Goal: Information Seeking & Learning: Find specific fact

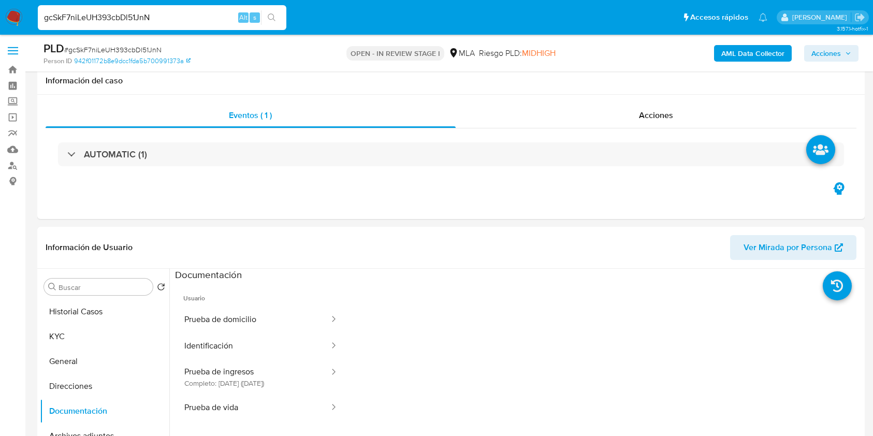
select select "10"
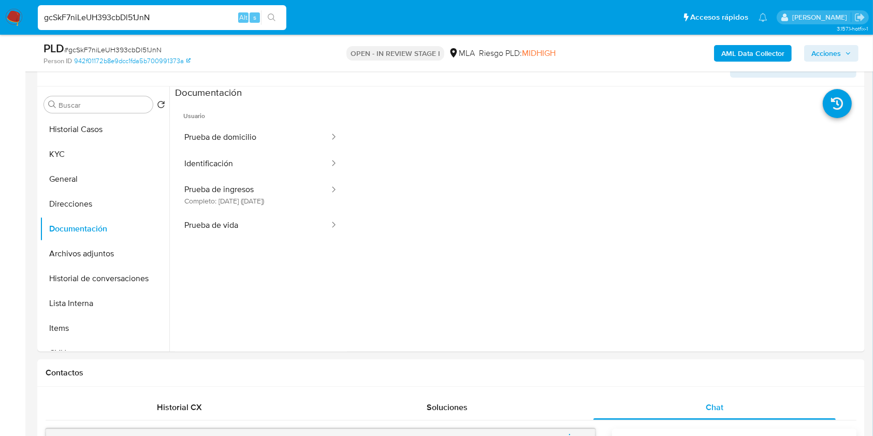
scroll to position [207, 0]
click at [87, 250] on button "Archivos adjuntos" at bounding box center [100, 253] width 121 height 25
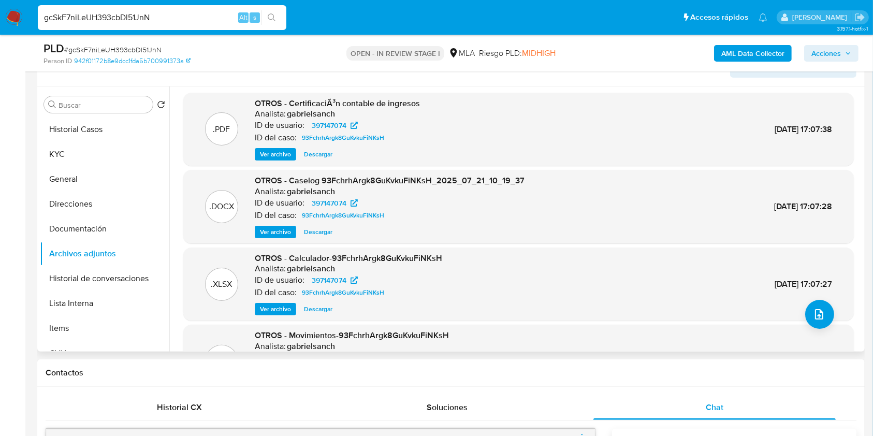
scroll to position [0, 0]
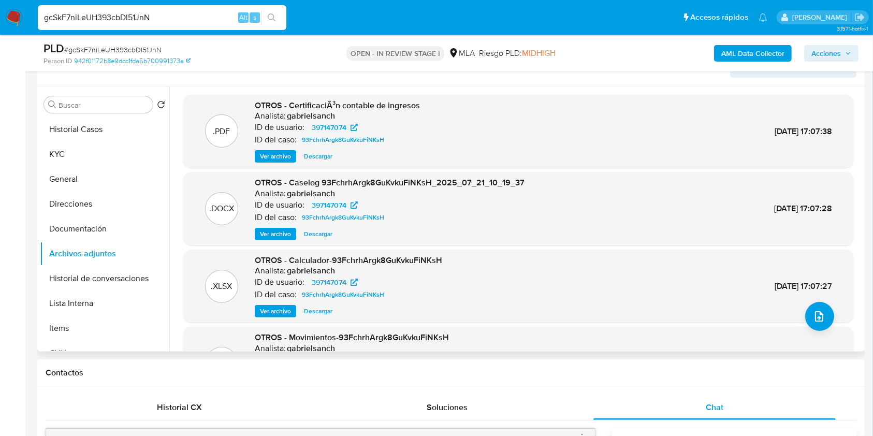
click at [310, 230] on span "Descargar" at bounding box center [318, 234] width 28 height 10
drag, startPoint x: 79, startPoint y: 130, endPoint x: 86, endPoint y: 132, distance: 7.9
click at [78, 130] on button "Historial Casos" at bounding box center [100, 129] width 121 height 25
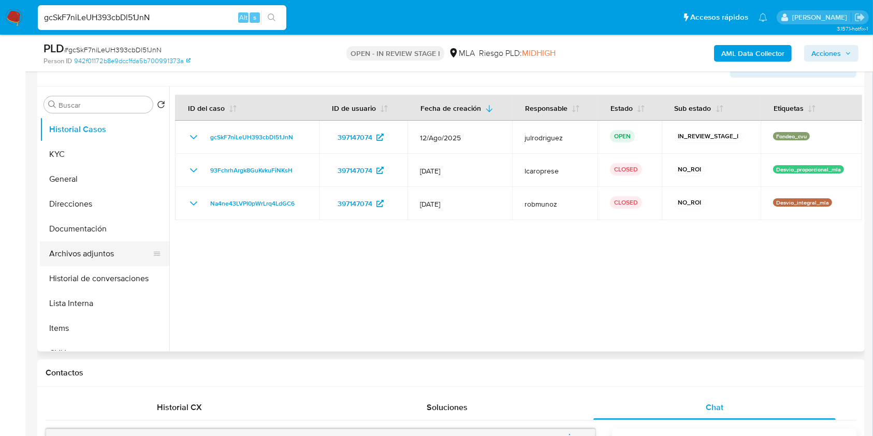
drag, startPoint x: 54, startPoint y: 250, endPoint x: 106, endPoint y: 248, distance: 52.3
click at [54, 250] on button "Archivos adjuntos" at bounding box center [100, 253] width 121 height 25
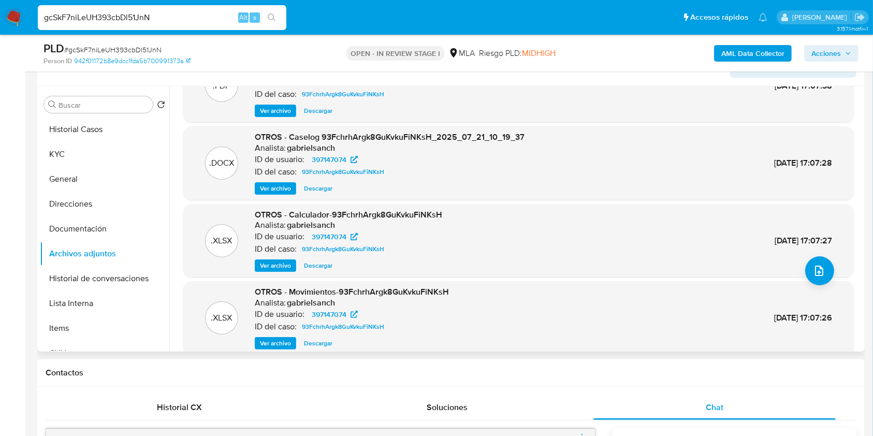
scroll to position [87, 0]
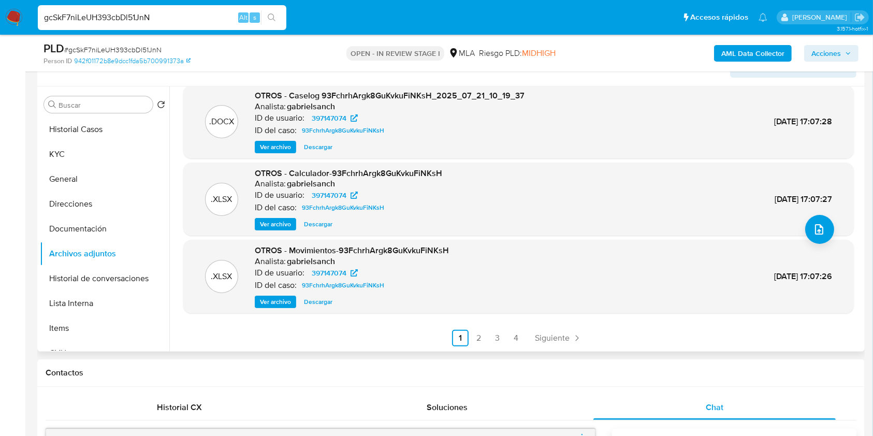
click at [322, 302] on span "Descargar" at bounding box center [318, 302] width 28 height 10
click at [104, 145] on button "KYC" at bounding box center [100, 154] width 121 height 25
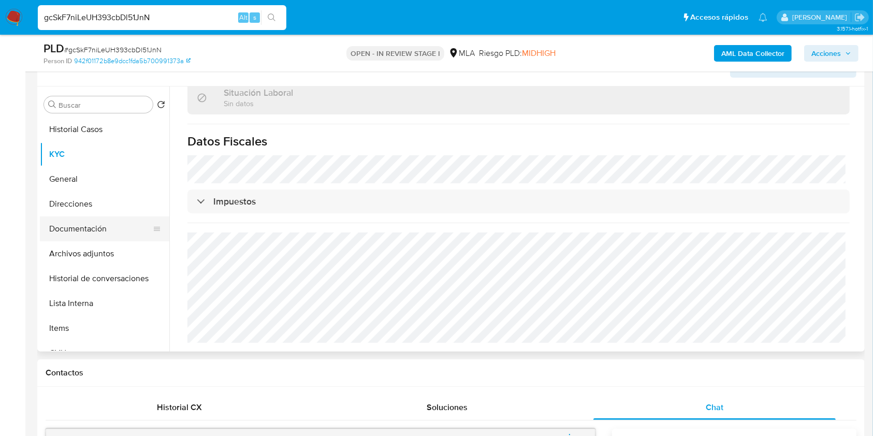
scroll to position [544, 0]
click at [77, 201] on button "Direcciones" at bounding box center [100, 204] width 121 height 25
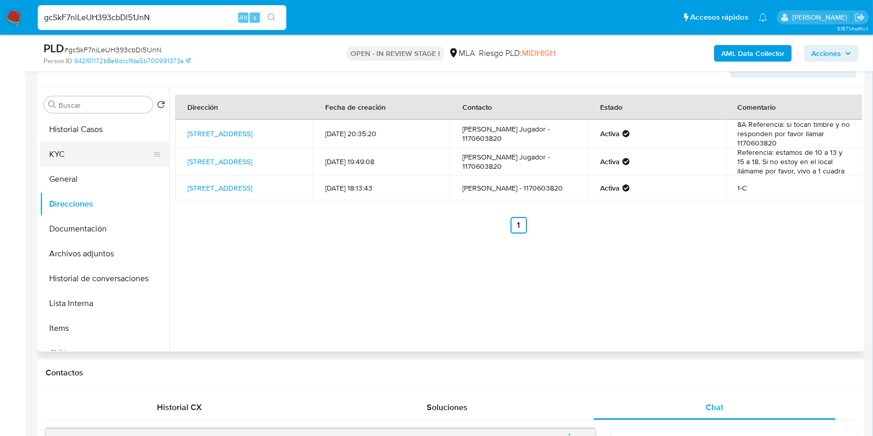
click at [70, 154] on button "KYC" at bounding box center [100, 154] width 121 height 25
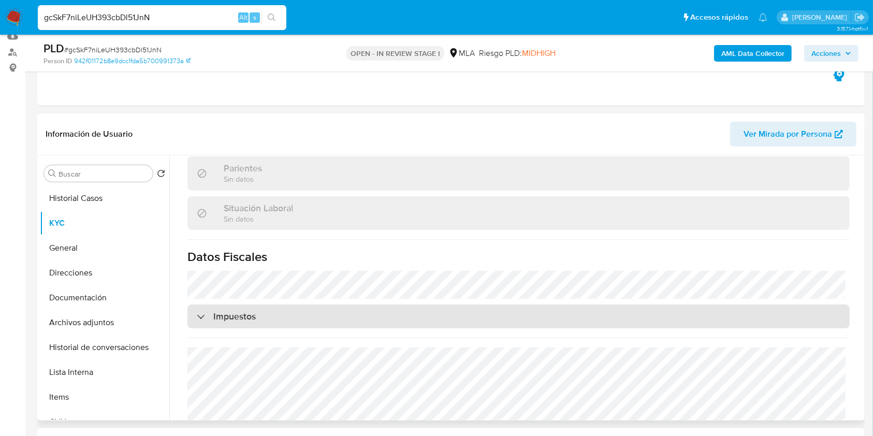
scroll to position [544, 0]
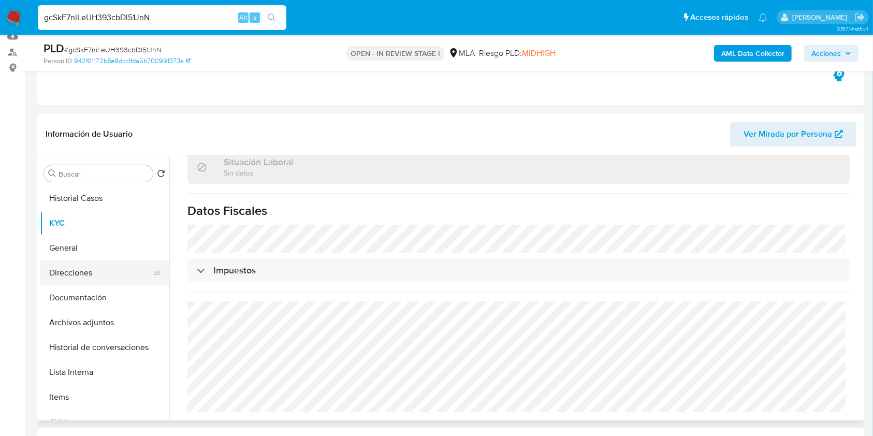
click at [100, 263] on button "Direcciones" at bounding box center [100, 272] width 121 height 25
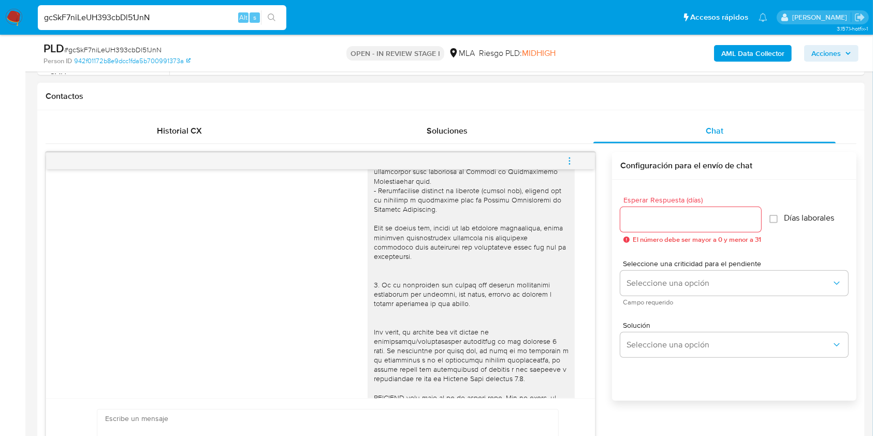
scroll to position [472, 0]
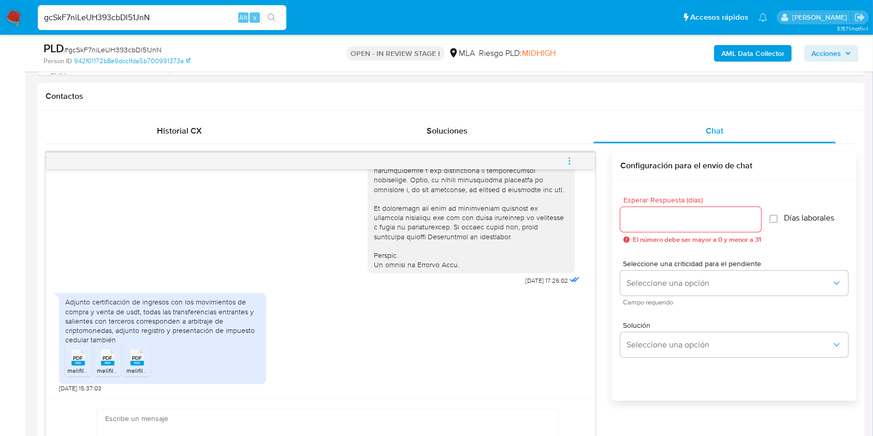
click at [82, 358] on span "PDF" at bounding box center [78, 358] width 10 height 7
click at [119, 355] on li "PDF PDF melifile6739759206925109847.pdf" at bounding box center [108, 360] width 26 height 32
click at [137, 357] on span "PDF" at bounding box center [138, 358] width 10 height 7
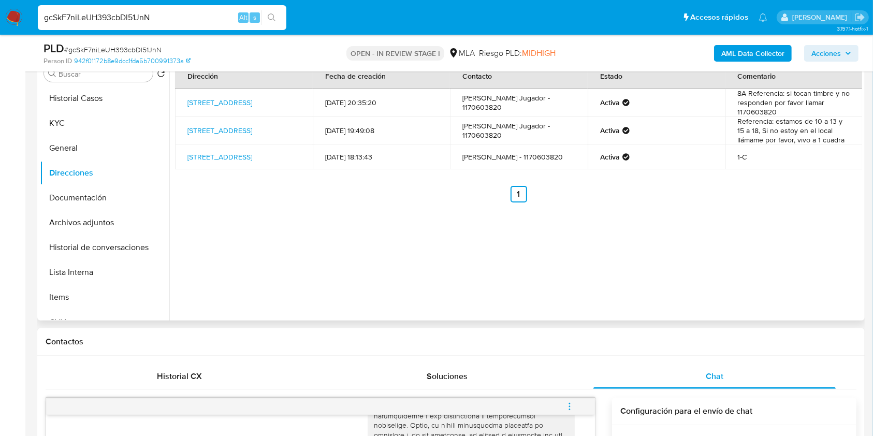
scroll to position [113, 0]
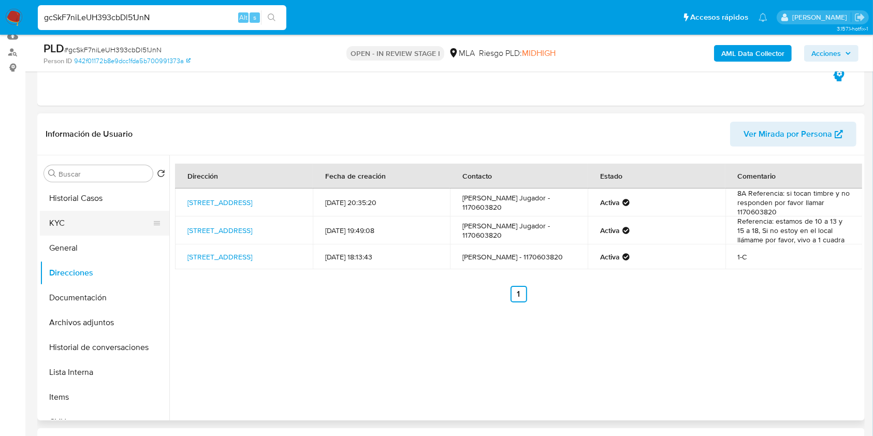
click at [81, 226] on button "KYC" at bounding box center [100, 223] width 121 height 25
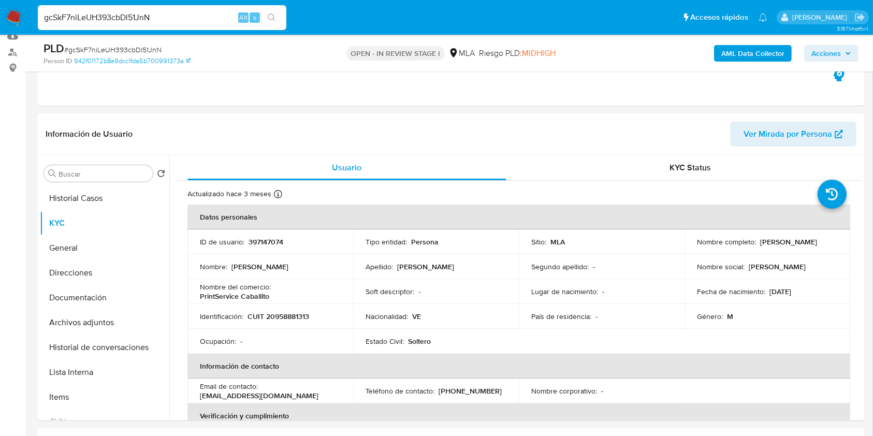
drag, startPoint x: 149, startPoint y: 17, endPoint x: 0, endPoint y: 20, distance: 149.1
click at [0, 20] on nav "Pausado Ver notificaciones gcSkF7niLeUH393cbDl51JnN Alt s Accesos rápidos Presi…" at bounding box center [436, 17] width 873 height 35
paste input "1415716038"
type input "1415716038"
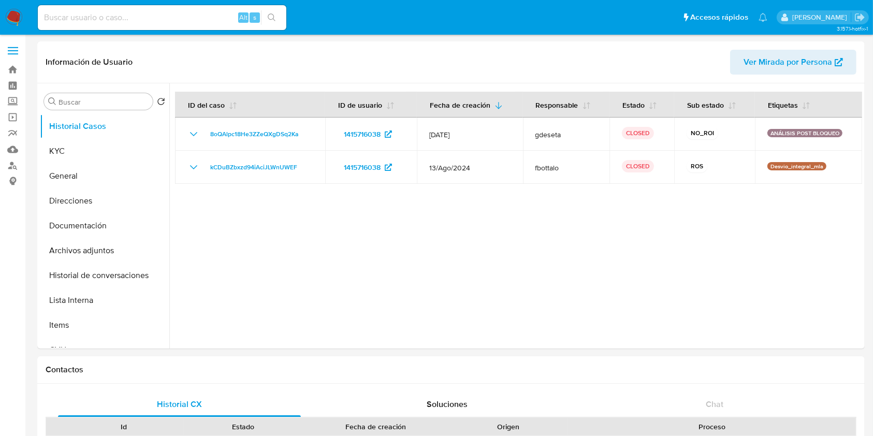
select select "10"
click at [122, 242] on button "Archivos adjuntos" at bounding box center [100, 250] width 121 height 25
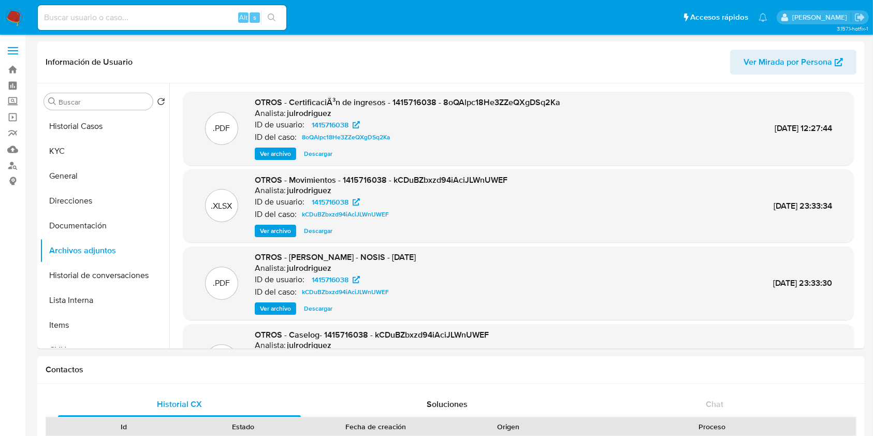
click at [164, 16] on input at bounding box center [162, 17] width 248 height 13
paste input "840773079"
type input "840773079"
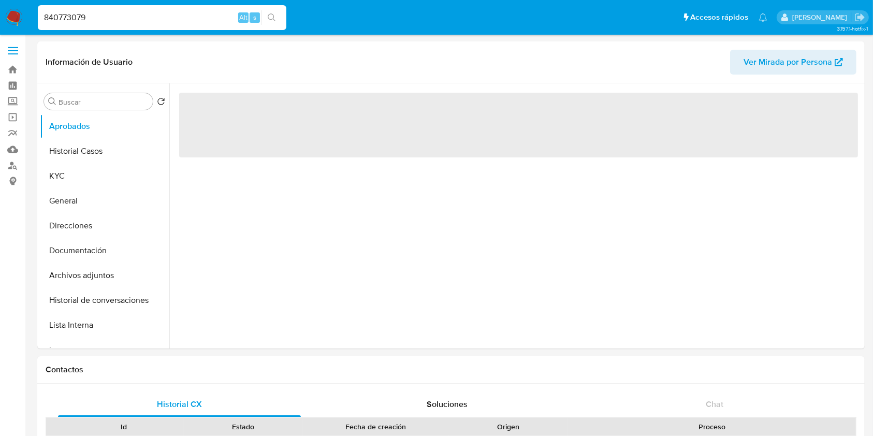
select select "10"
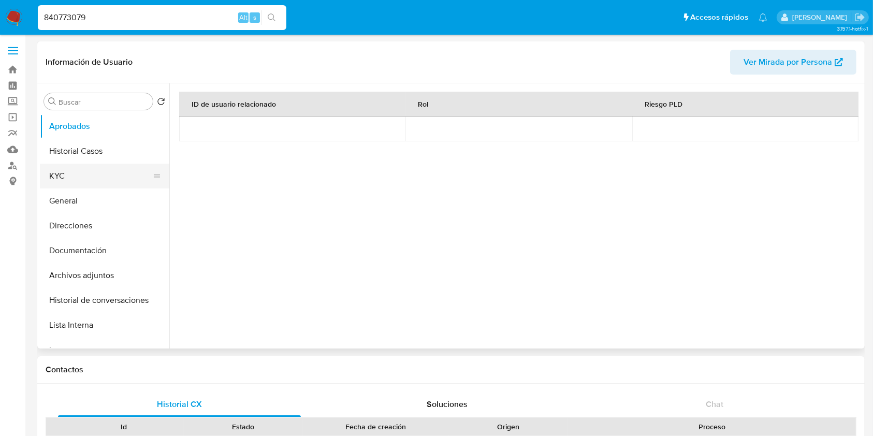
click at [67, 166] on button "KYC" at bounding box center [100, 176] width 121 height 25
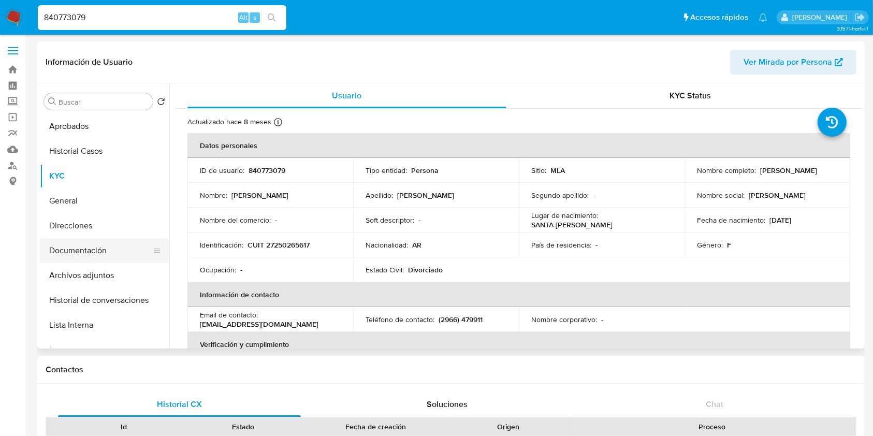
click at [70, 261] on button "Documentación" at bounding box center [100, 250] width 121 height 25
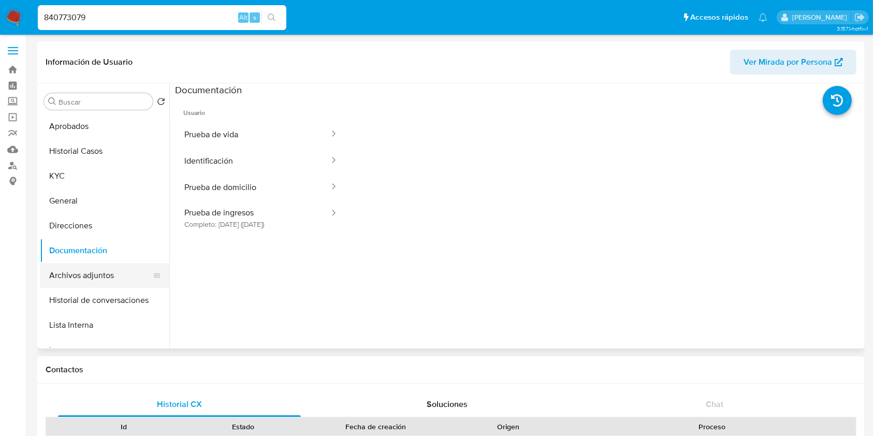
click at [90, 275] on button "Archivos adjuntos" at bounding box center [100, 275] width 121 height 25
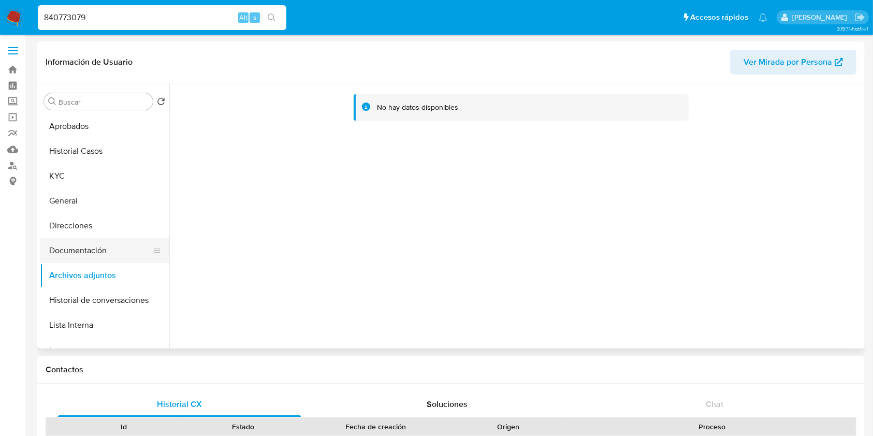
click at [84, 248] on button "Documentación" at bounding box center [100, 250] width 121 height 25
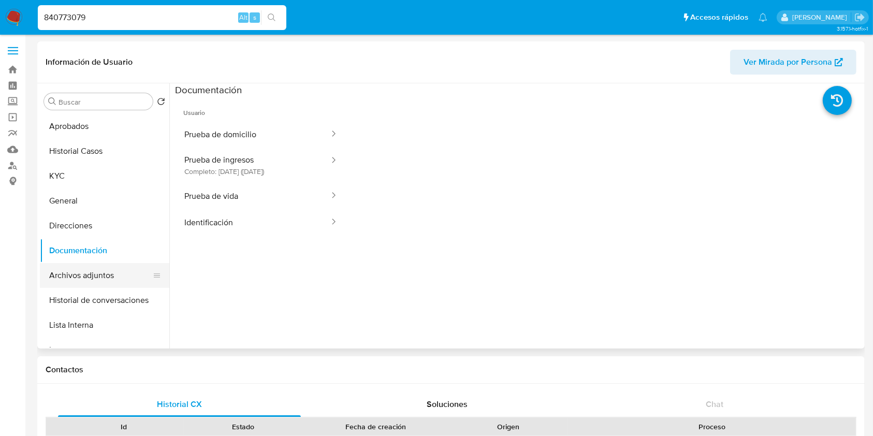
click at [95, 275] on button "Archivos adjuntos" at bounding box center [100, 275] width 121 height 25
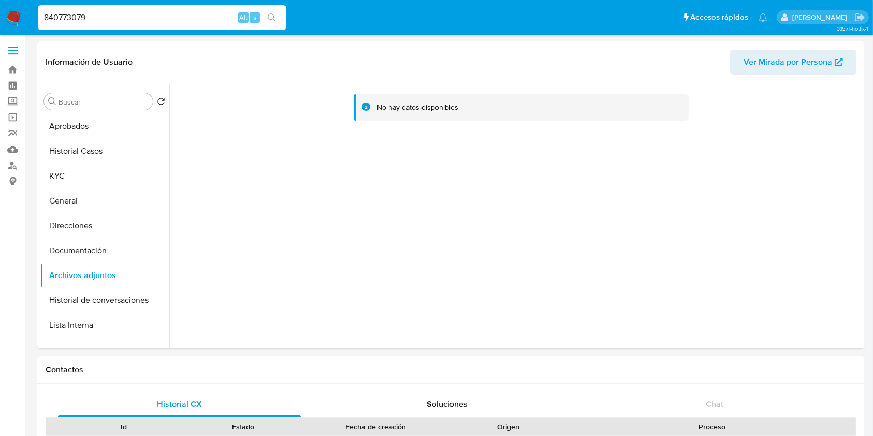
drag, startPoint x: 100, startPoint y: 13, endPoint x: 22, endPoint y: 9, distance: 78.2
click at [21, 8] on nav "Pausado Ver notificaciones 840773079 Alt s Accesos rápidos Presiona las siguien…" at bounding box center [436, 17] width 873 height 35
click at [88, 297] on button "Historial de conversaciones" at bounding box center [100, 300] width 121 height 25
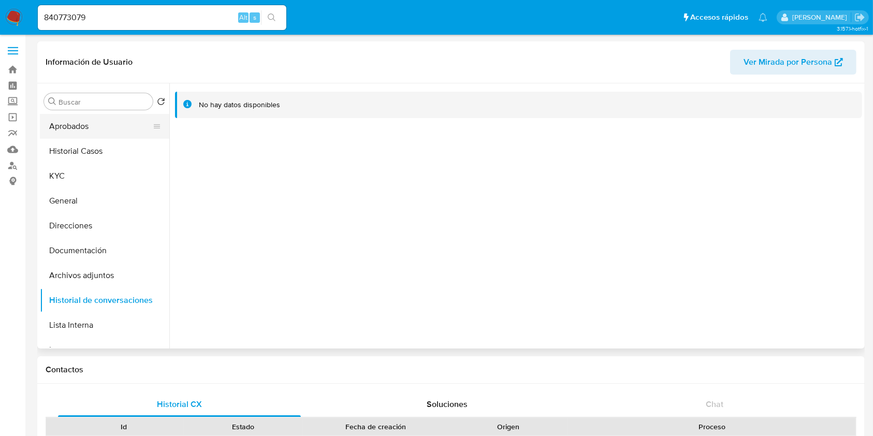
click at [81, 138] on button "Aprobados" at bounding box center [100, 126] width 121 height 25
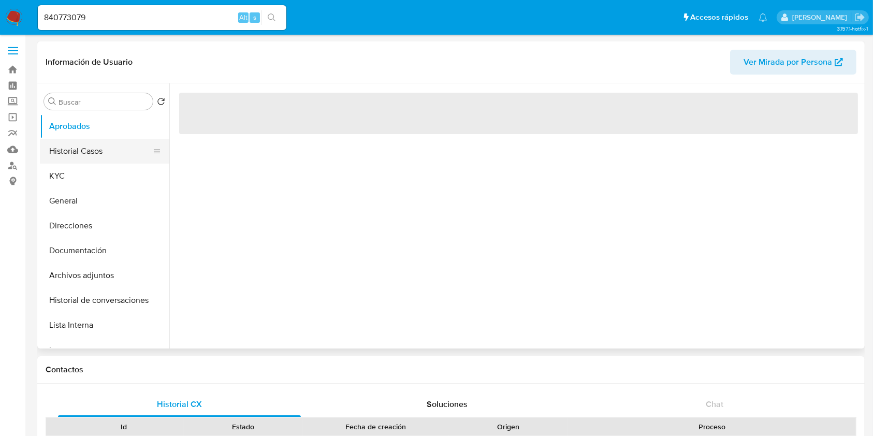
click at [82, 145] on button "Historial Casos" at bounding box center [100, 151] width 121 height 25
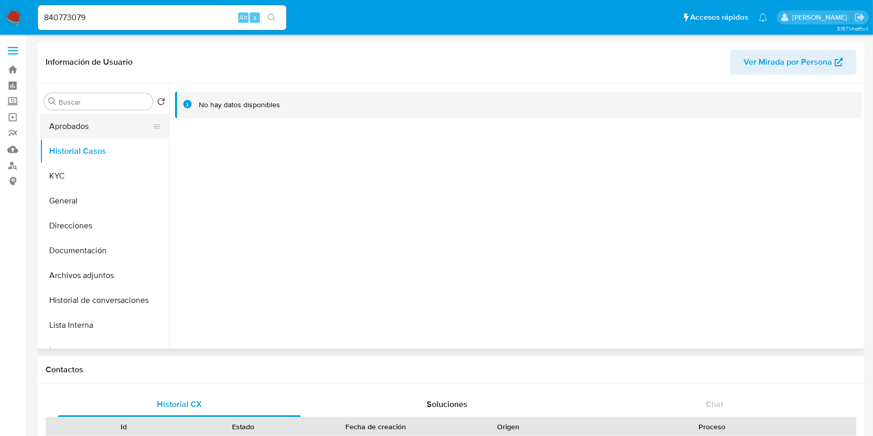
click at [107, 128] on button "Aprobados" at bounding box center [100, 126] width 121 height 25
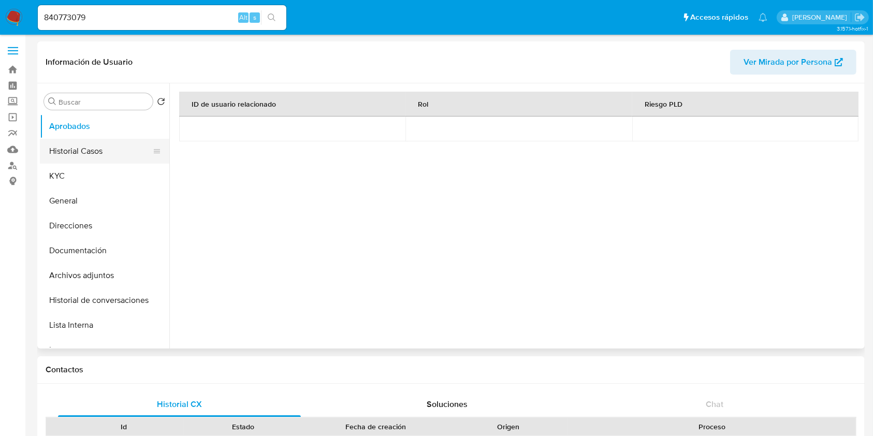
click at [104, 152] on button "Historial Casos" at bounding box center [100, 151] width 121 height 25
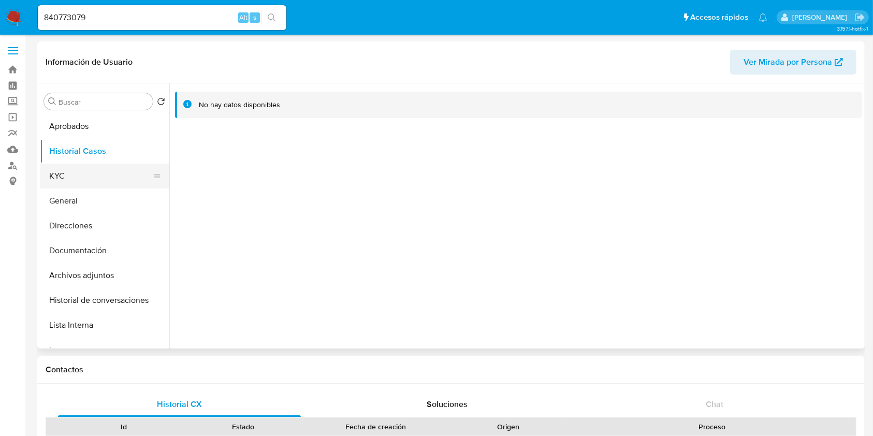
click at [66, 170] on button "KYC" at bounding box center [100, 176] width 121 height 25
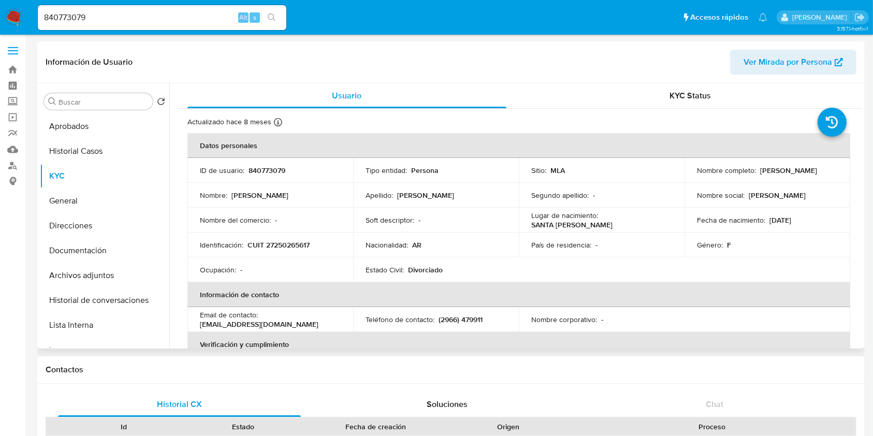
click at [296, 240] on p "CUIT 27250265617" at bounding box center [278, 244] width 62 height 9
copy p "27250265617"
drag, startPoint x: 128, startPoint y: 19, endPoint x: 2, endPoint y: 12, distance: 126.5
click at [0, 13] on nav "Pausado Ver notificaciones 840773079 Alt s Accesos rápidos Presiona las siguien…" at bounding box center [436, 17] width 873 height 35
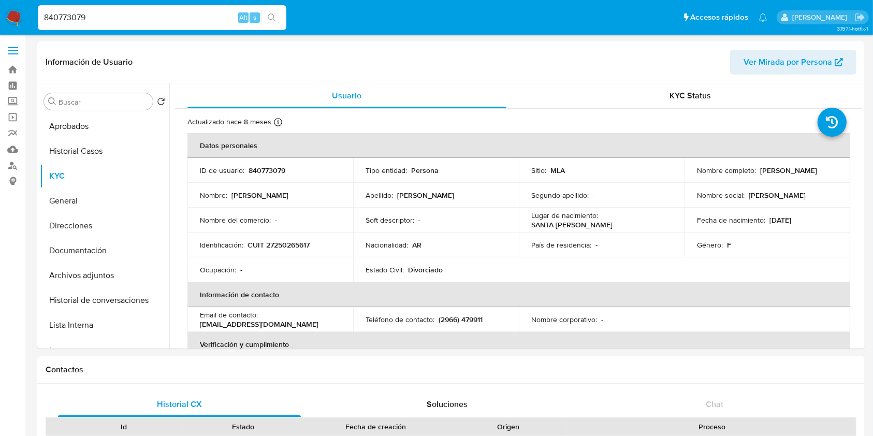
paste input "4298061"
type input "42980619"
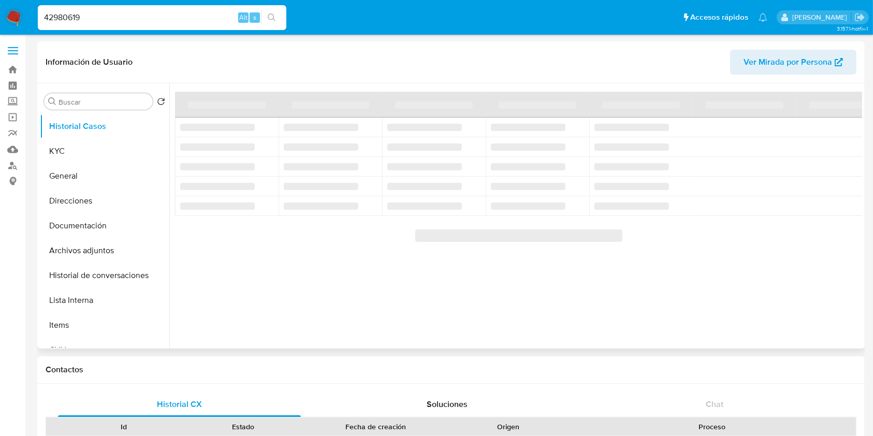
select select "10"
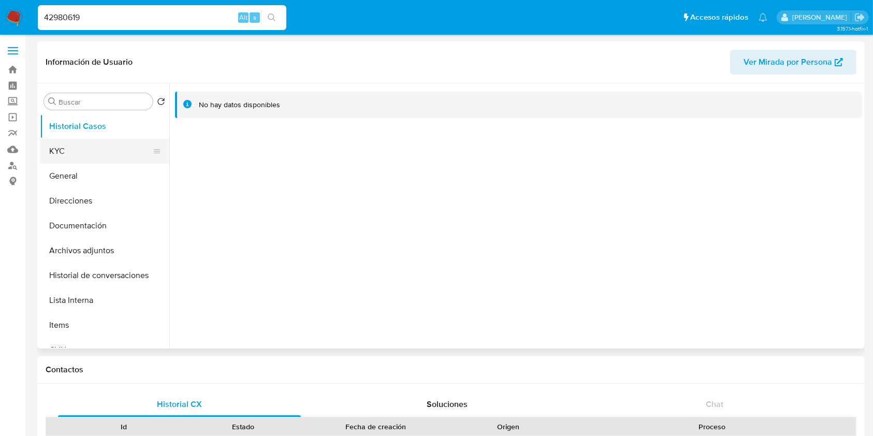
click at [100, 155] on button "KYC" at bounding box center [100, 151] width 121 height 25
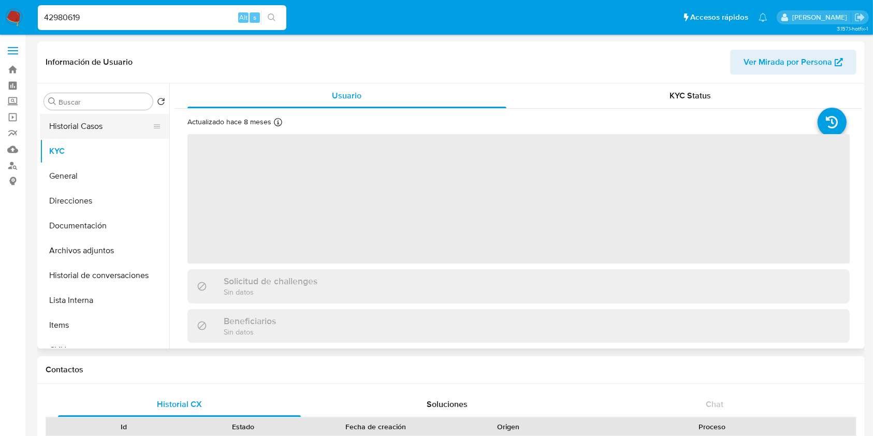
click at [88, 137] on button "Historial Casos" at bounding box center [100, 126] width 121 height 25
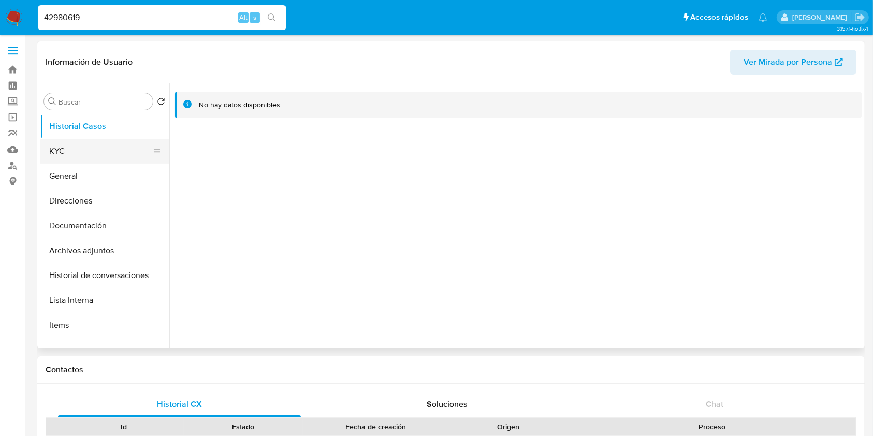
click at [94, 158] on button "KYC" at bounding box center [100, 151] width 121 height 25
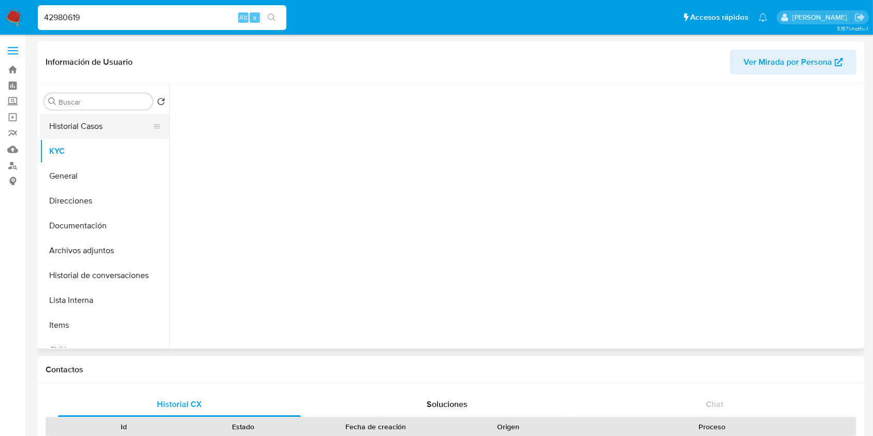
click at [92, 124] on button "Historial Casos" at bounding box center [100, 126] width 121 height 25
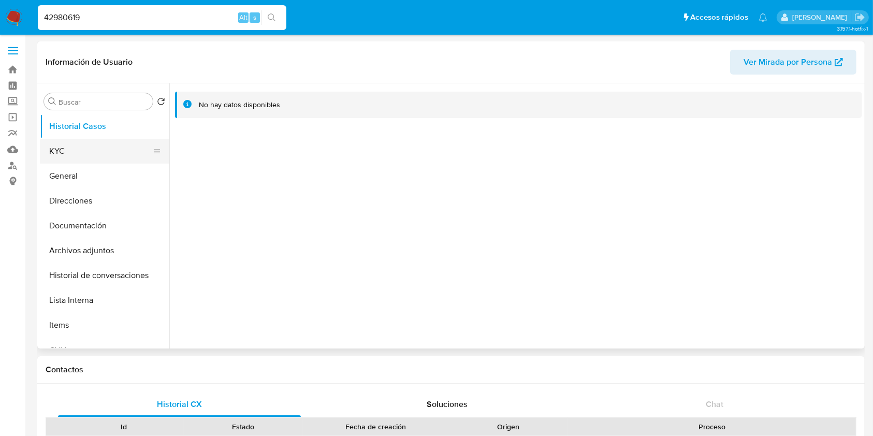
click at [91, 147] on button "KYC" at bounding box center [100, 151] width 121 height 25
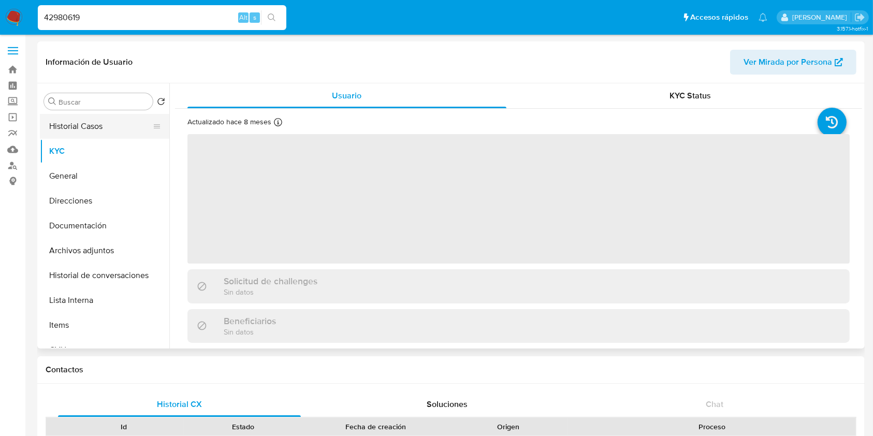
click at [89, 129] on button "Historial Casos" at bounding box center [100, 126] width 121 height 25
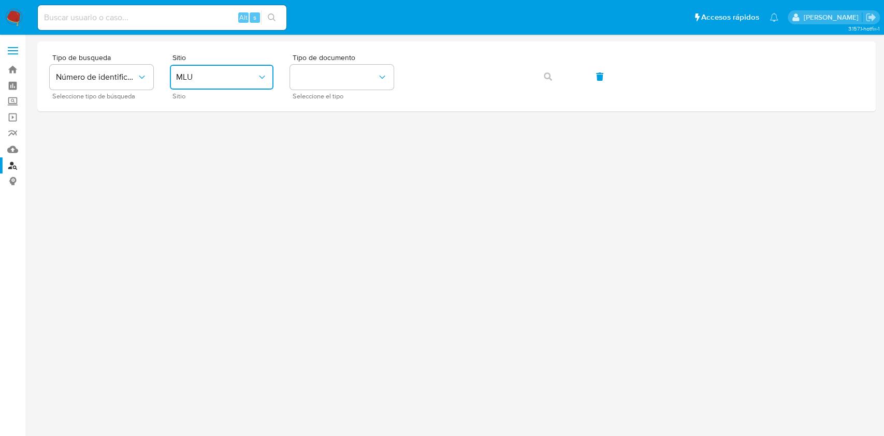
click at [232, 77] on span "MLU" at bounding box center [216, 77] width 81 height 10
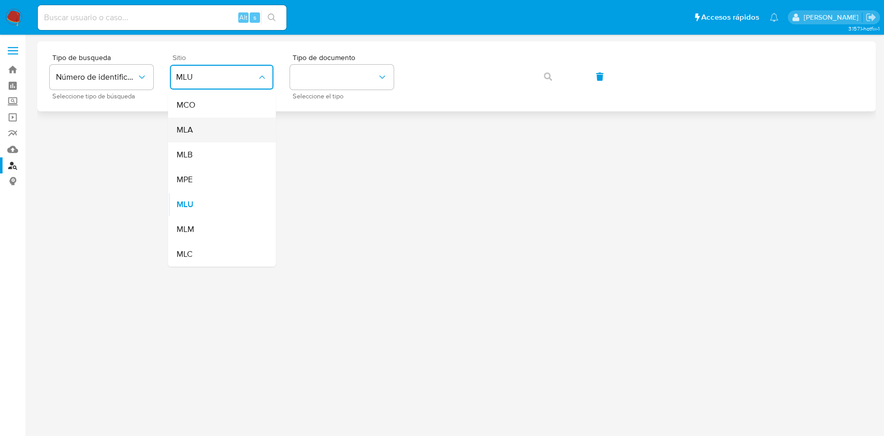
click at [197, 123] on div "MLA" at bounding box center [218, 129] width 85 height 25
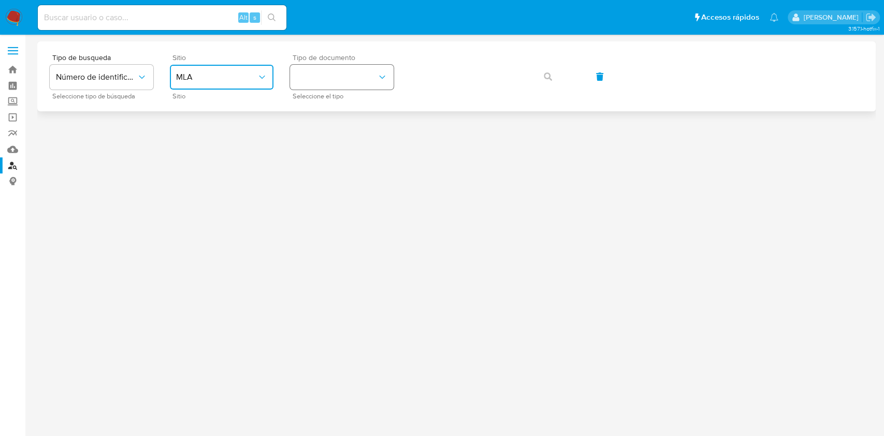
click at [315, 85] on button "identificationType" at bounding box center [342, 77] width 104 height 25
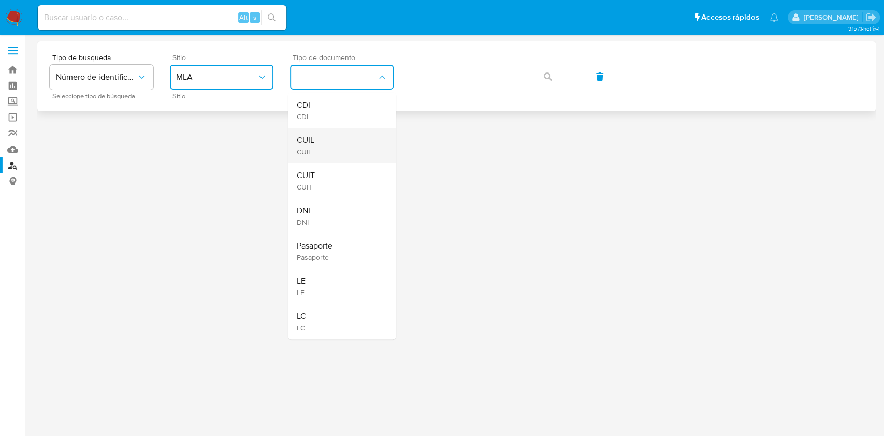
click at [312, 143] on span "CUIL" at bounding box center [305, 140] width 18 height 10
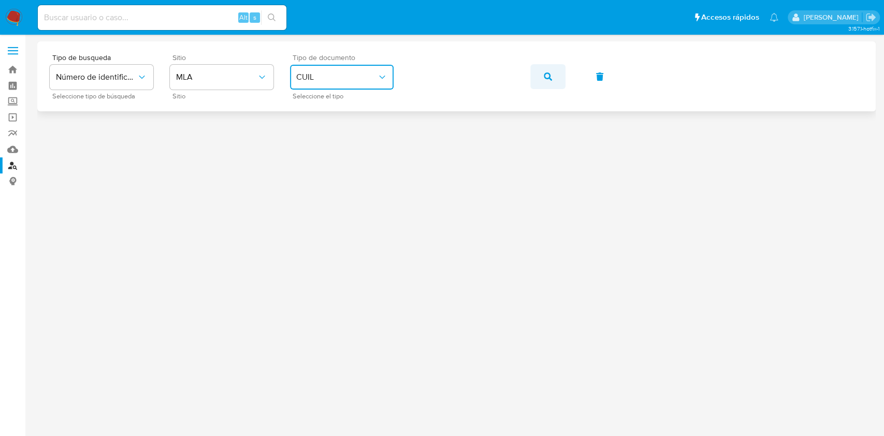
click at [549, 75] on icon "button" at bounding box center [547, 76] width 8 height 8
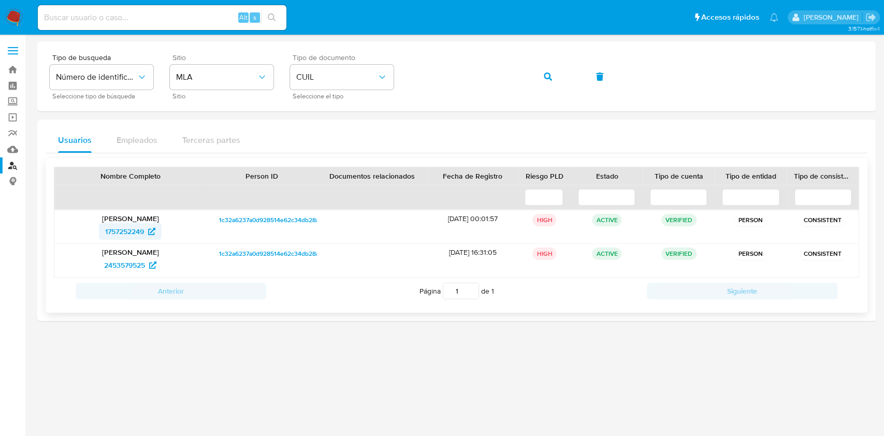
click at [139, 234] on span "1757252249" at bounding box center [124, 231] width 39 height 17
click at [546, 78] on icon "button" at bounding box center [547, 76] width 8 height 8
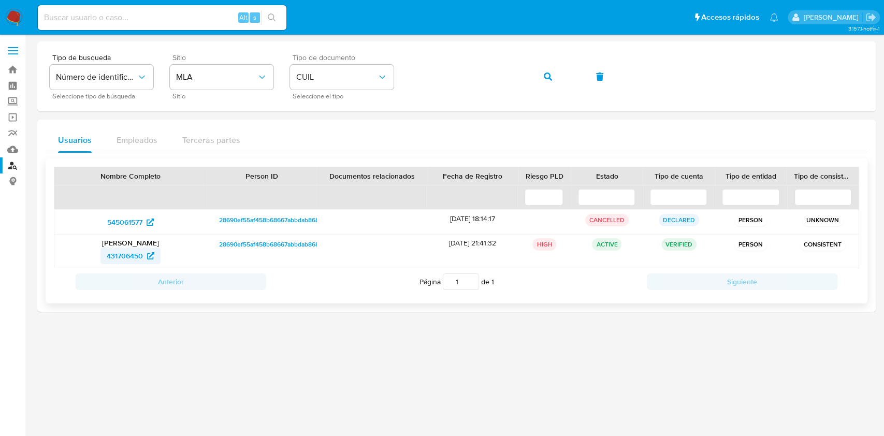
click at [127, 254] on span "431706450" at bounding box center [125, 255] width 36 height 17
click at [548, 76] on icon "button" at bounding box center [547, 76] width 8 height 8
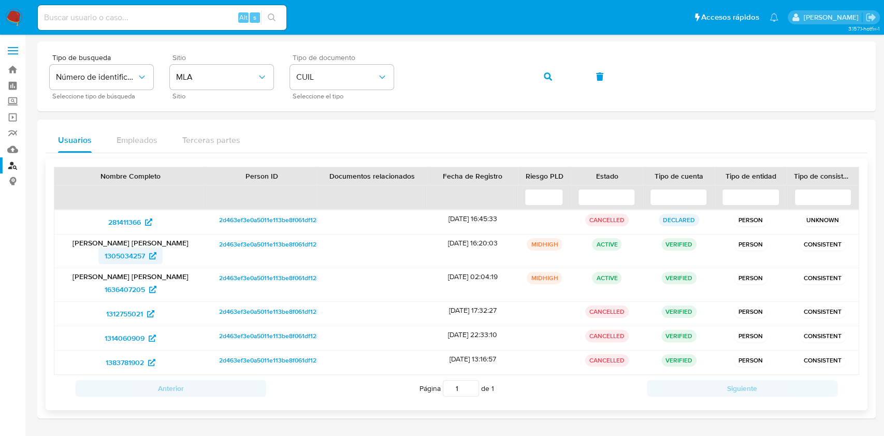
click at [141, 259] on span "1305034257" at bounding box center [125, 255] width 40 height 17
click at [539, 73] on button "button" at bounding box center [547, 76] width 35 height 25
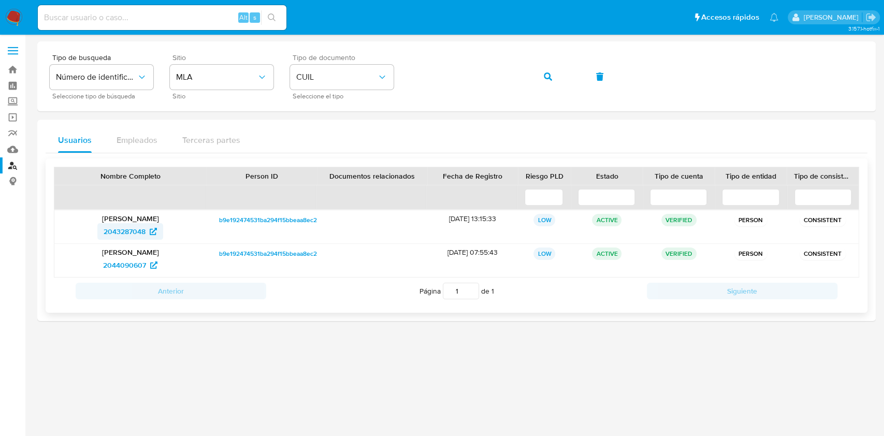
click at [132, 237] on span "2043287048" at bounding box center [125, 231] width 42 height 17
click at [535, 77] on button "button" at bounding box center [547, 76] width 35 height 25
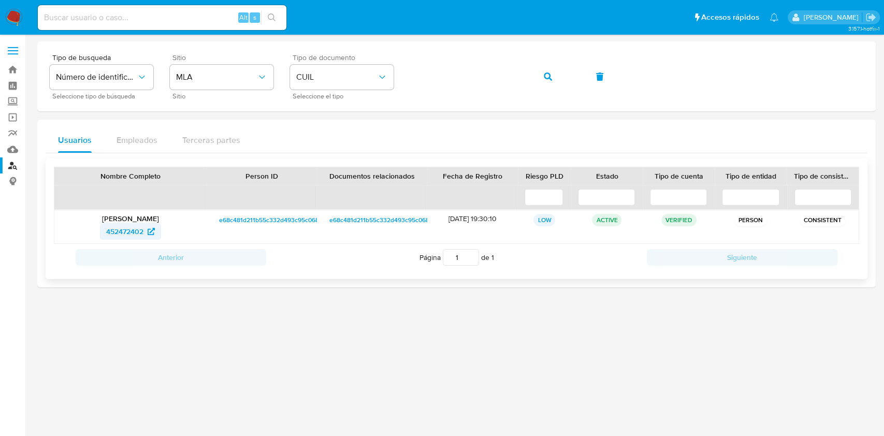
click at [115, 232] on span "452472402" at bounding box center [124, 231] width 37 height 17
click at [534, 79] on button "button" at bounding box center [547, 76] width 35 height 25
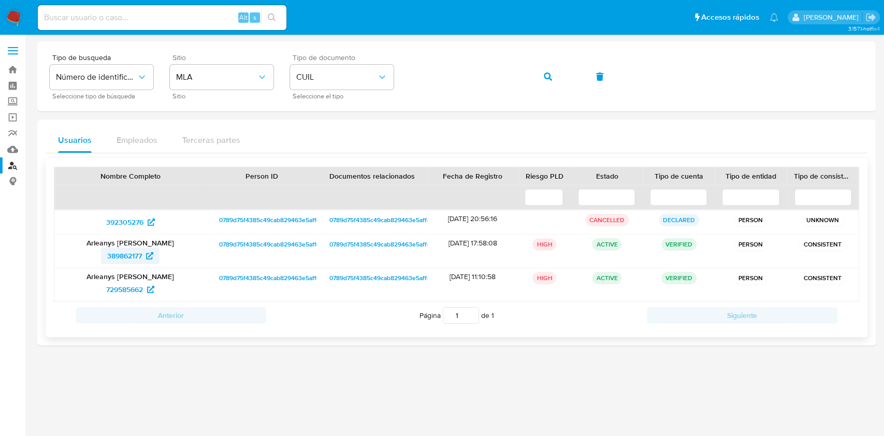
click at [138, 253] on span "389862177" at bounding box center [124, 255] width 35 height 17
click at [101, 18] on input at bounding box center [162, 17] width 248 height 13
paste input "840773079"
type input "840773079"
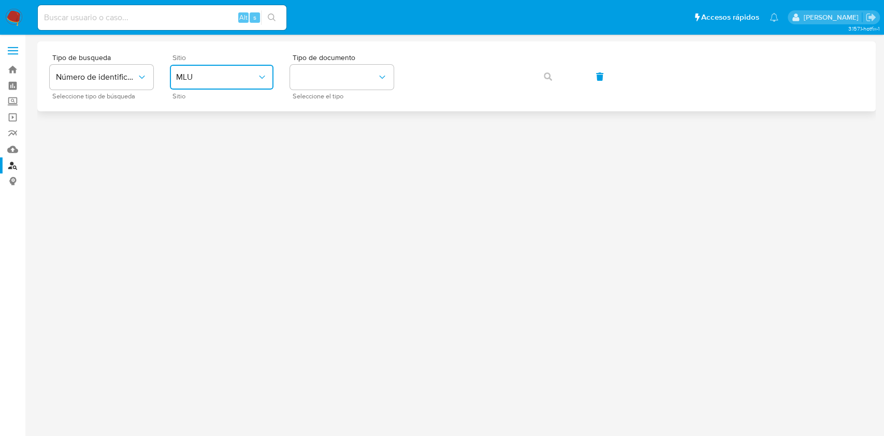
click at [232, 73] on span "MLU" at bounding box center [216, 77] width 81 height 10
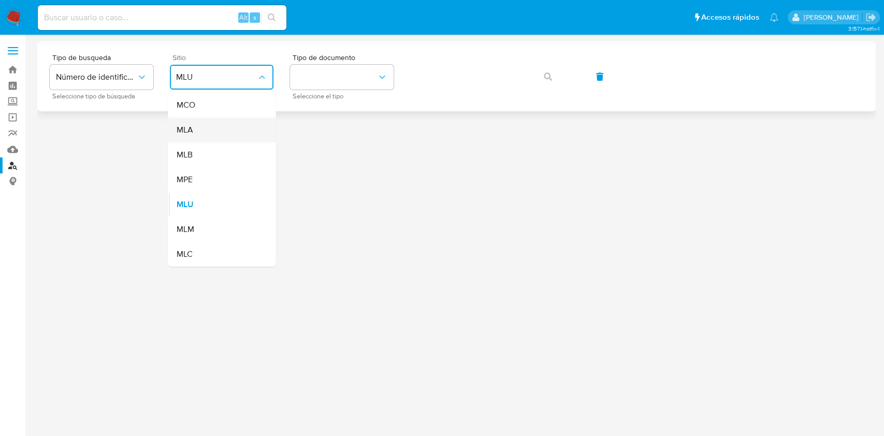
click at [207, 135] on div "MLA" at bounding box center [218, 129] width 85 height 25
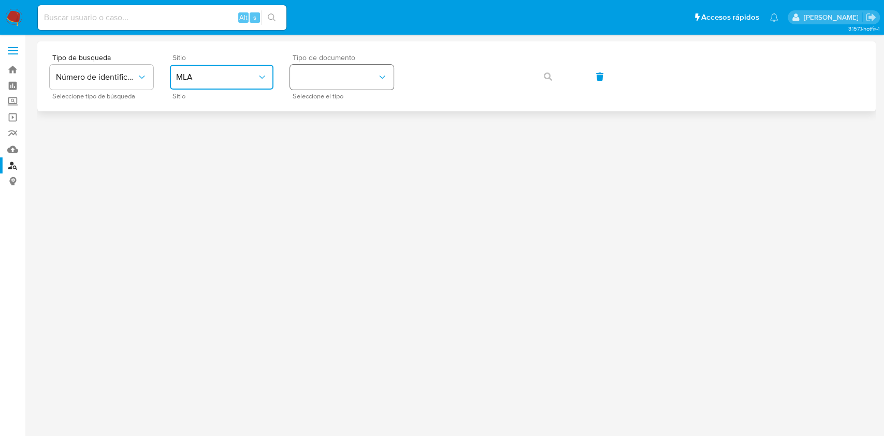
click at [356, 81] on button "identificationType" at bounding box center [342, 77] width 104 height 25
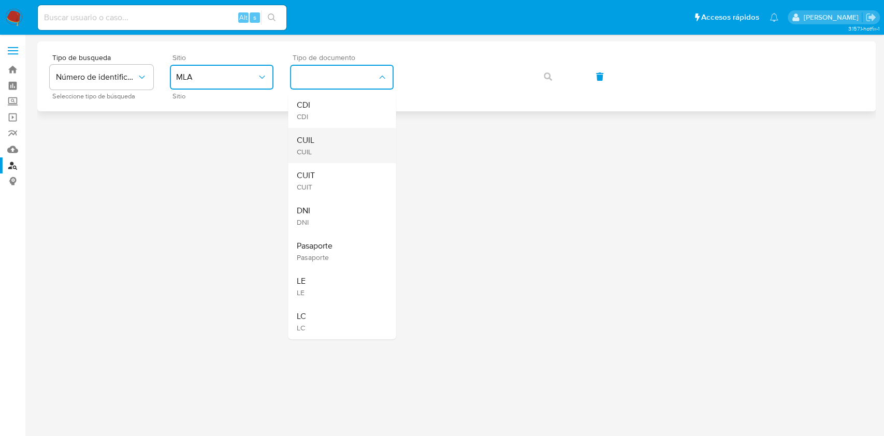
click at [316, 143] on div "CUIL CUIL" at bounding box center [338, 145] width 85 height 35
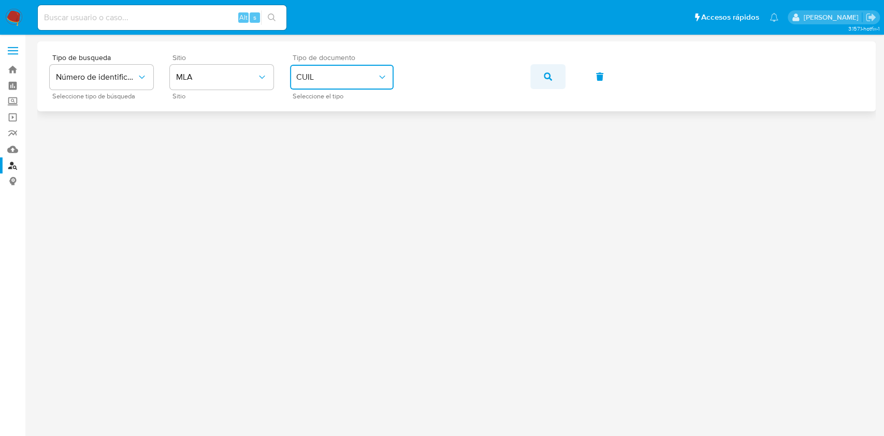
click at [538, 76] on button "button" at bounding box center [547, 76] width 35 height 25
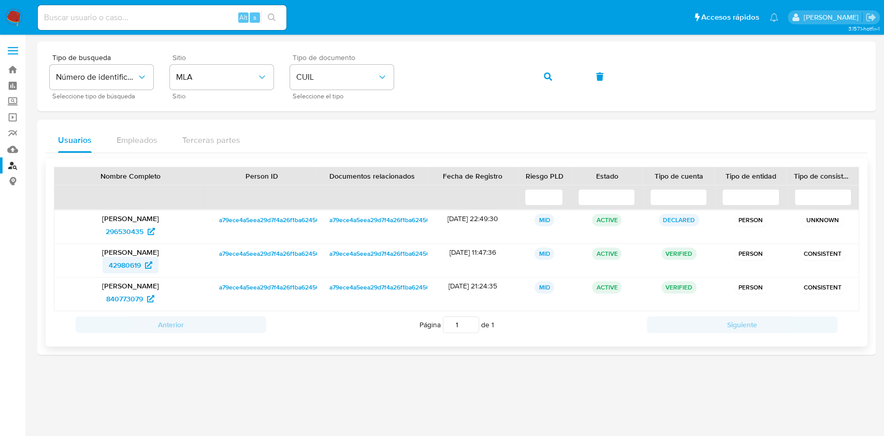
click at [124, 264] on span "42980619" at bounding box center [125, 265] width 32 height 17
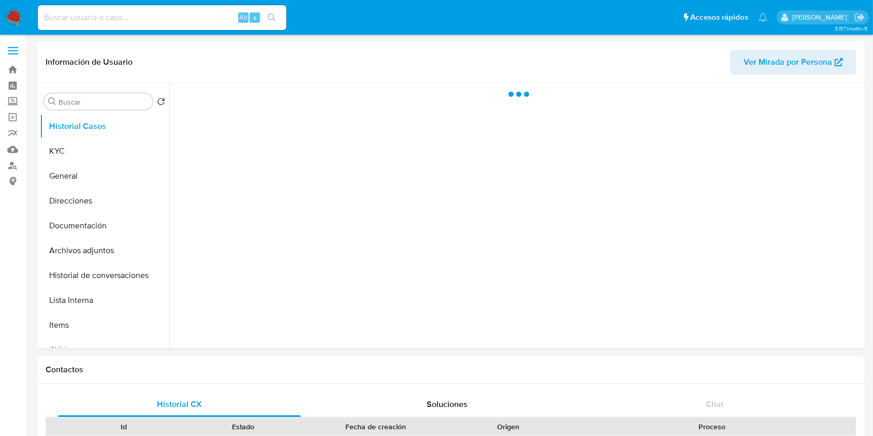
select select "10"
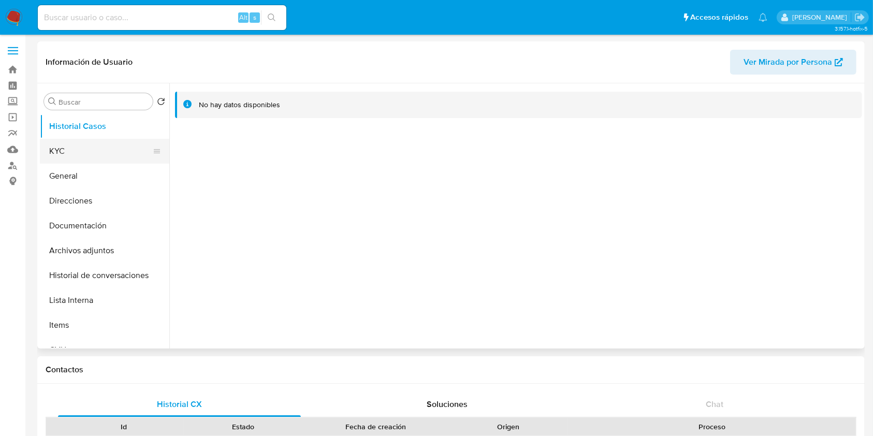
click at [66, 148] on button "KYC" at bounding box center [100, 151] width 121 height 25
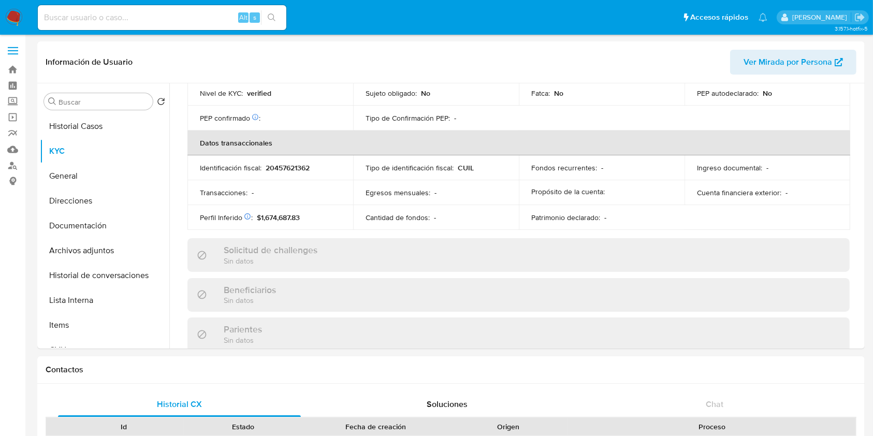
scroll to position [520, 0]
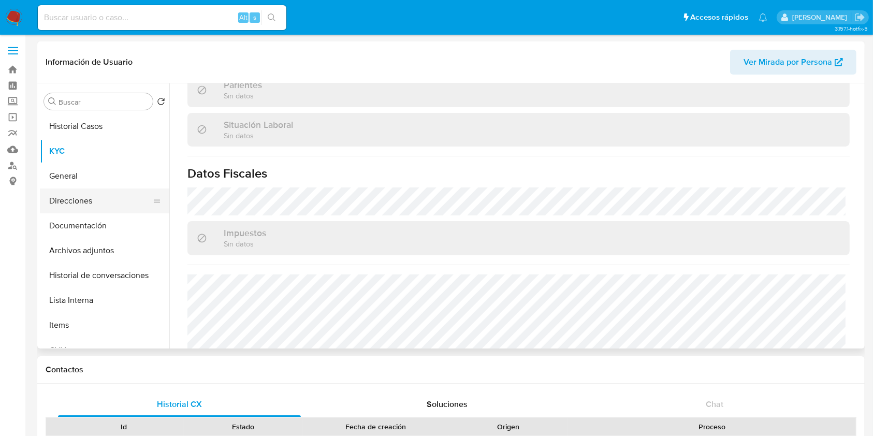
click at [83, 193] on button "Direcciones" at bounding box center [100, 200] width 121 height 25
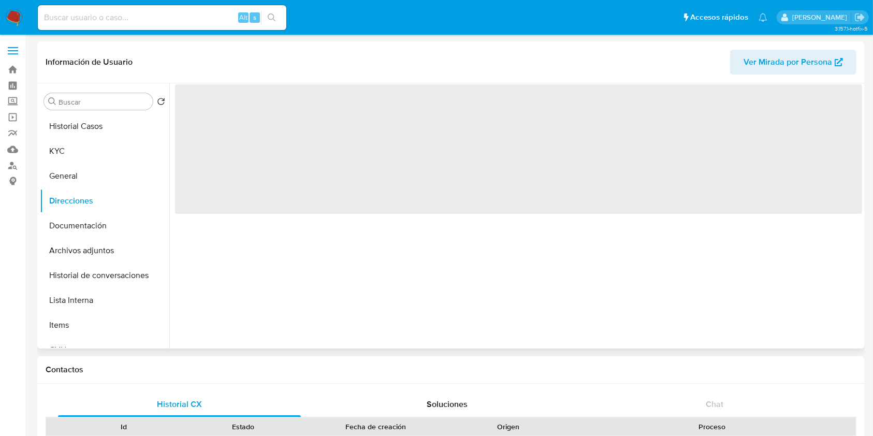
scroll to position [0, 0]
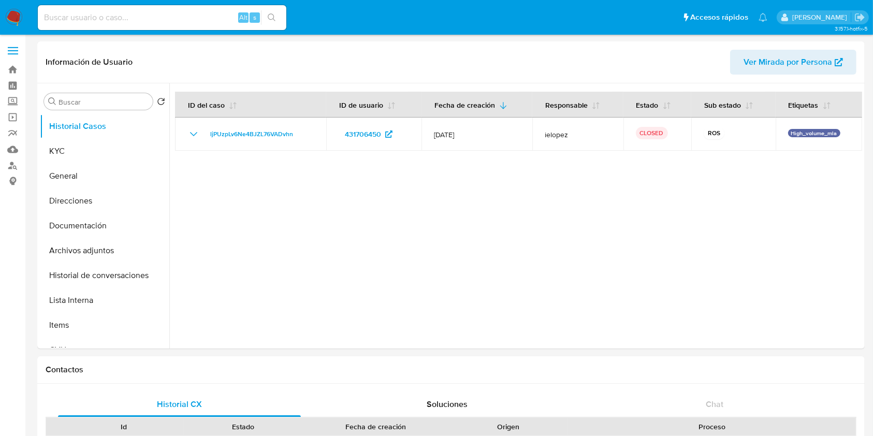
select select "10"
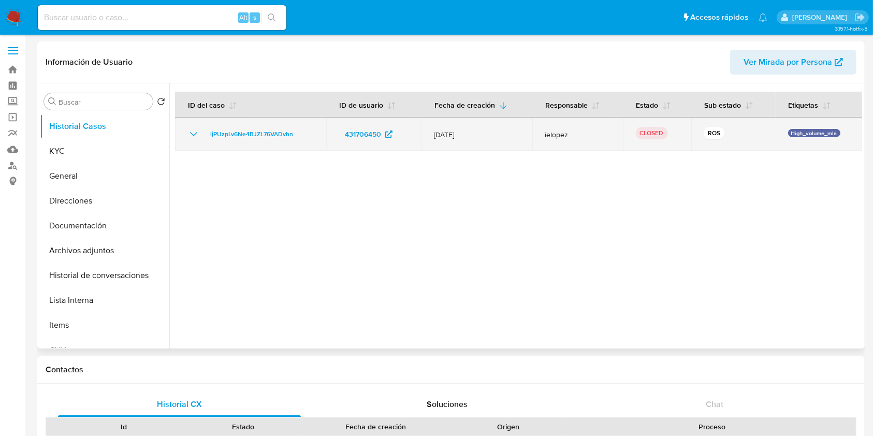
click at [192, 134] on icon "Mostrar/Ocultar" at bounding box center [193, 134] width 7 height 4
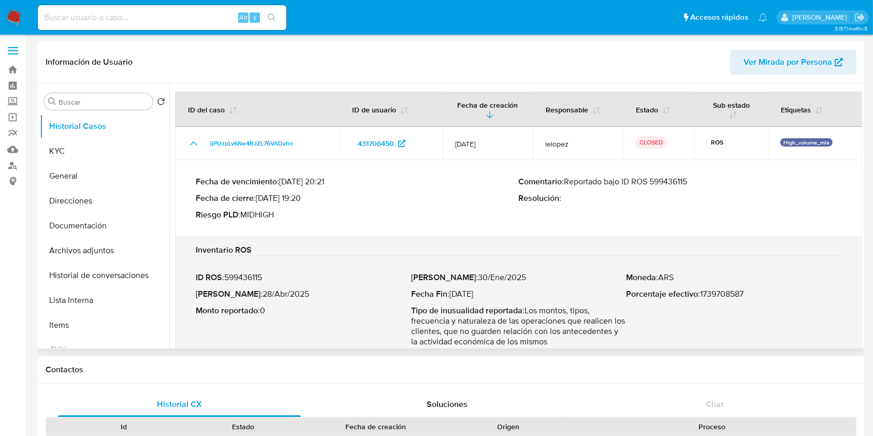
click at [679, 181] on p "Comentario : Reportado bajo ID ROS 599436115" at bounding box center [680, 181] width 323 height 10
click at [75, 159] on button "KYC" at bounding box center [100, 151] width 121 height 25
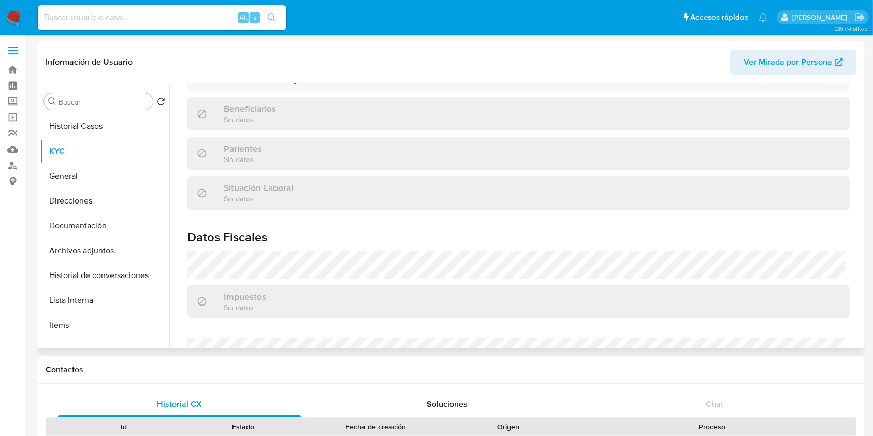
scroll to position [483, 0]
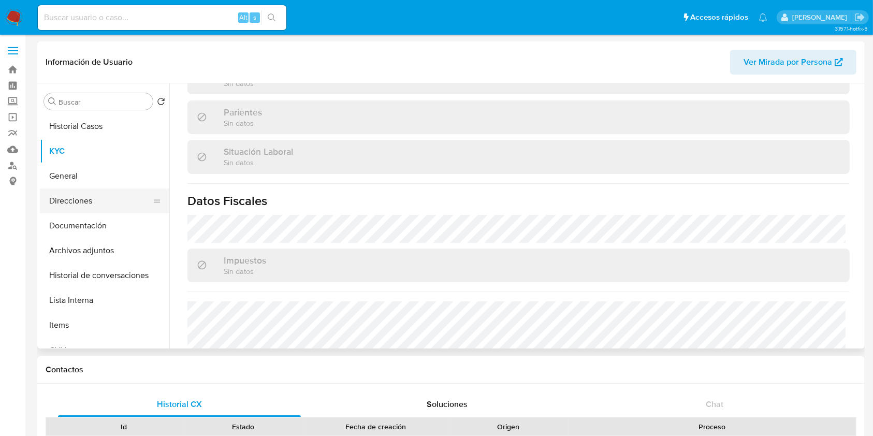
click at [82, 200] on button "Direcciones" at bounding box center [100, 200] width 121 height 25
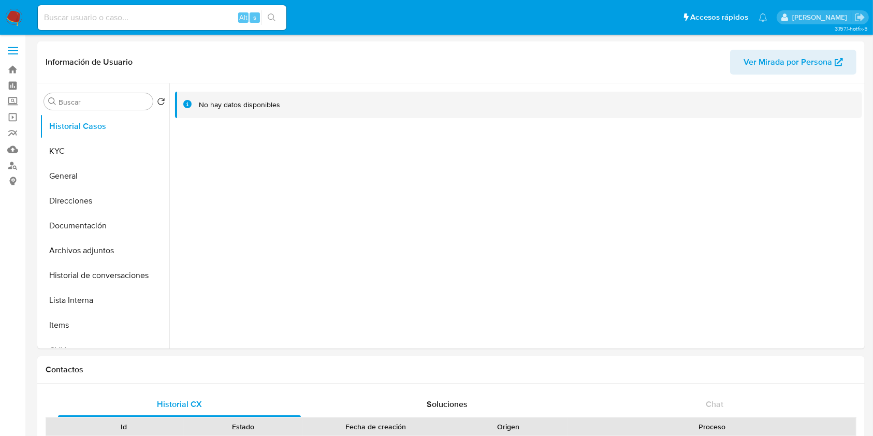
select select "10"
click at [112, 145] on button "KYC" at bounding box center [100, 151] width 121 height 25
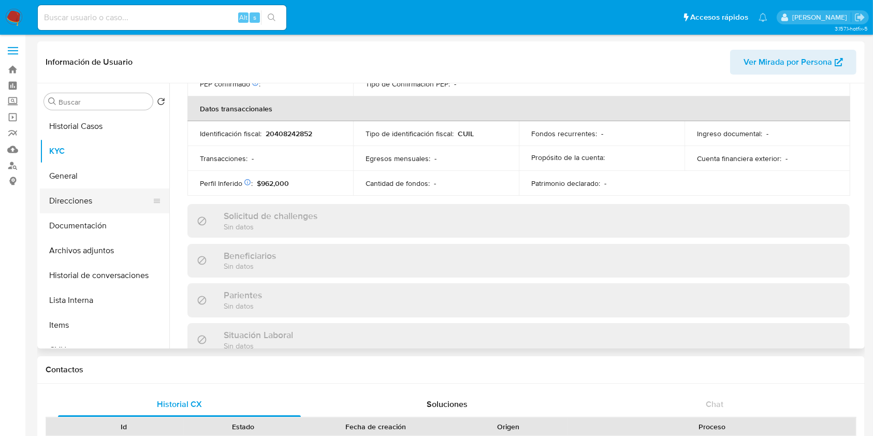
scroll to position [545, 0]
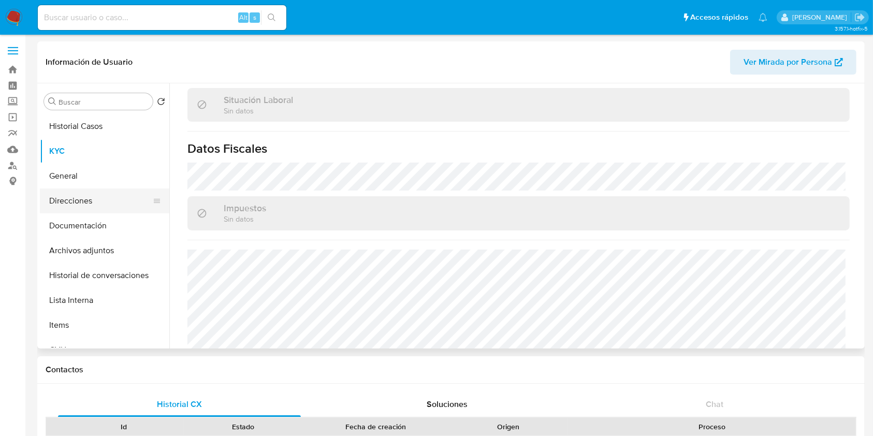
click at [93, 194] on button "Direcciones" at bounding box center [100, 200] width 121 height 25
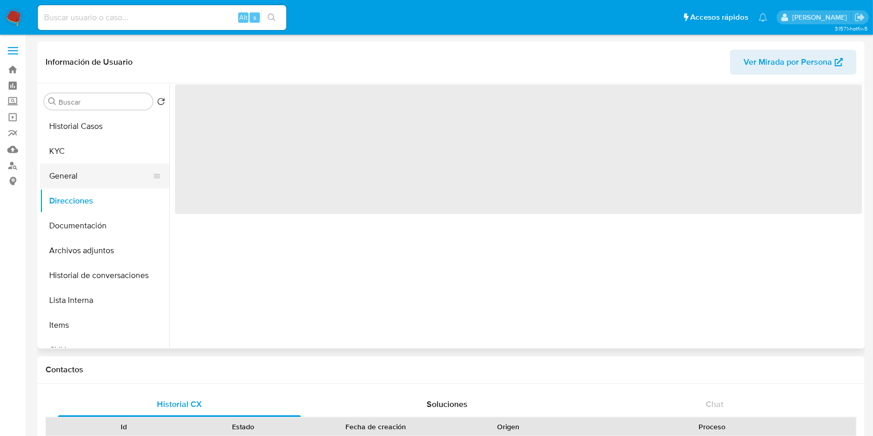
scroll to position [0, 0]
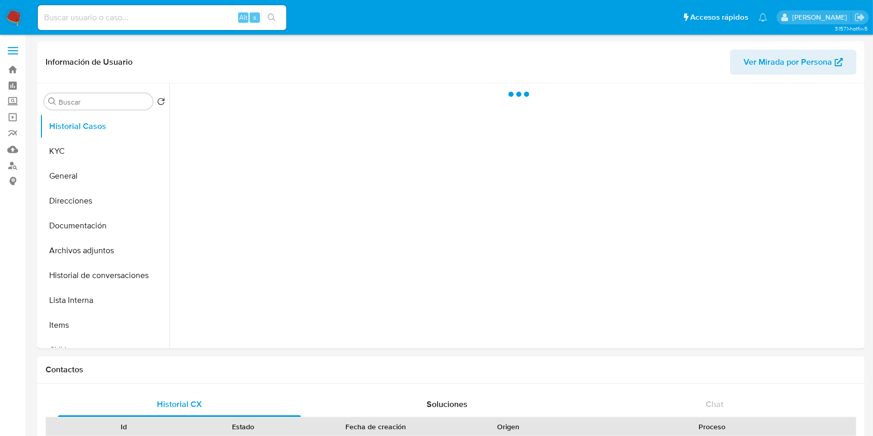
select select "10"
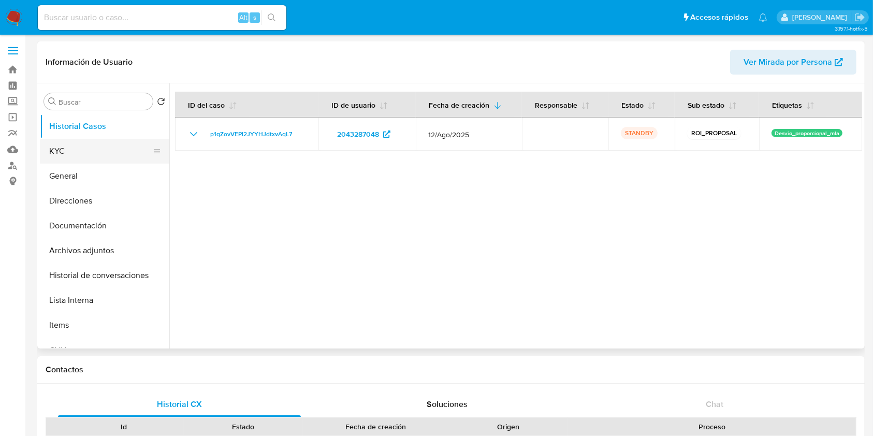
click at [97, 152] on button "KYC" at bounding box center [100, 151] width 121 height 25
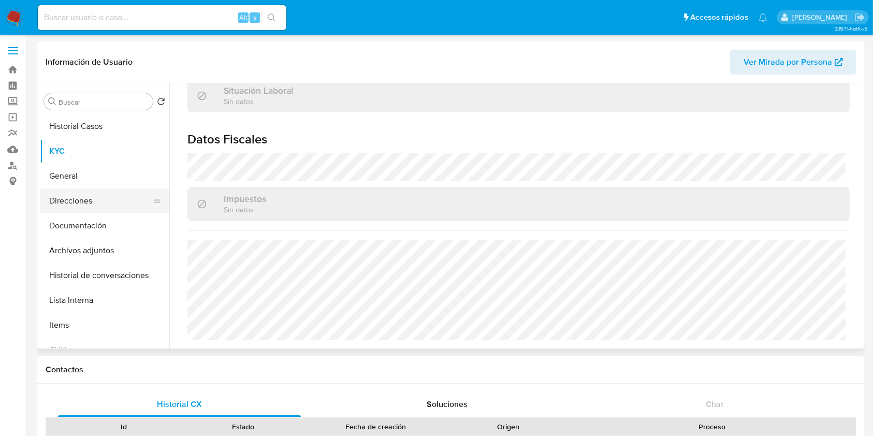
scroll to position [520, 0]
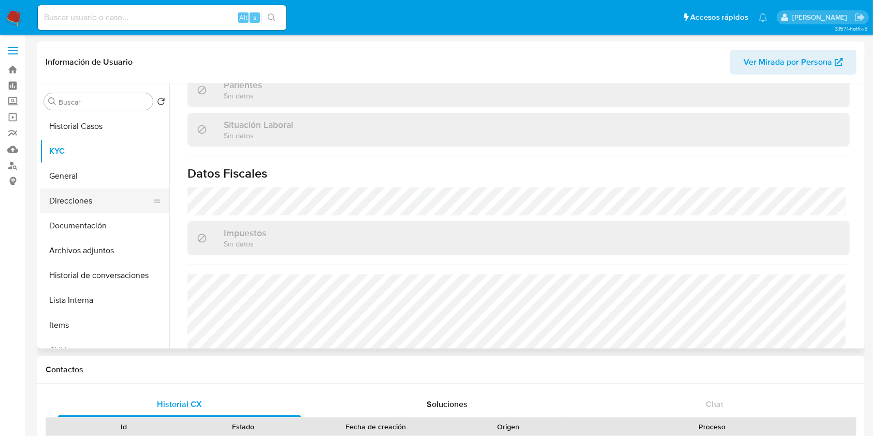
click at [86, 195] on button "Direcciones" at bounding box center [100, 200] width 121 height 25
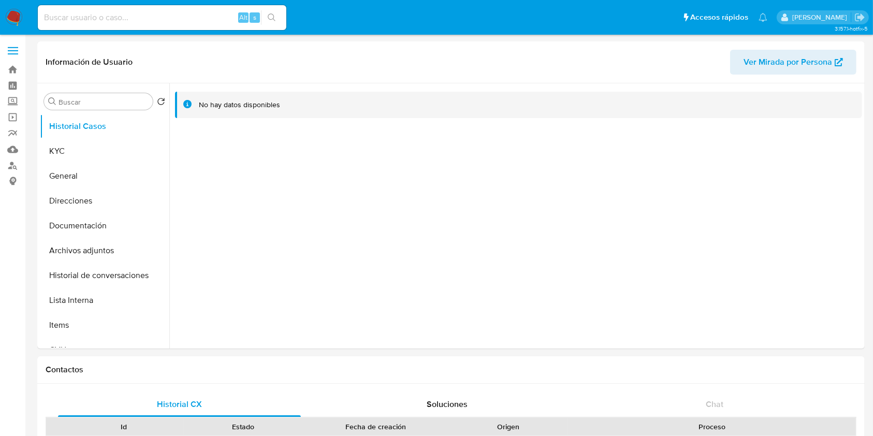
select select "10"
click at [91, 144] on button "KYC" at bounding box center [100, 151] width 121 height 25
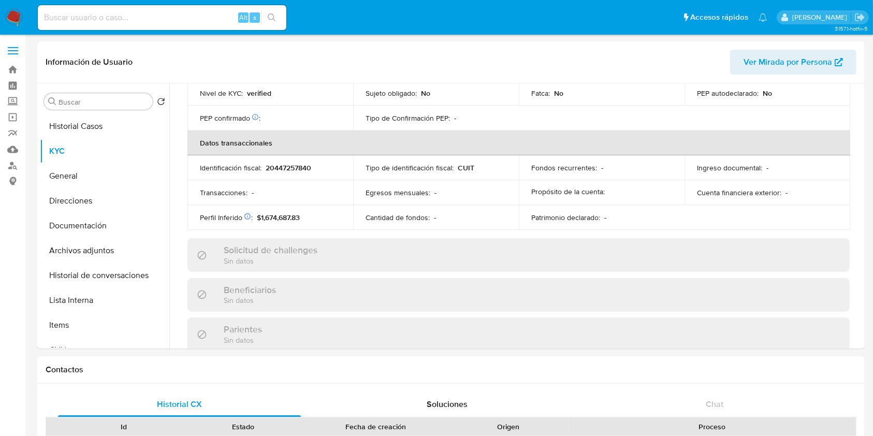
scroll to position [520, 0]
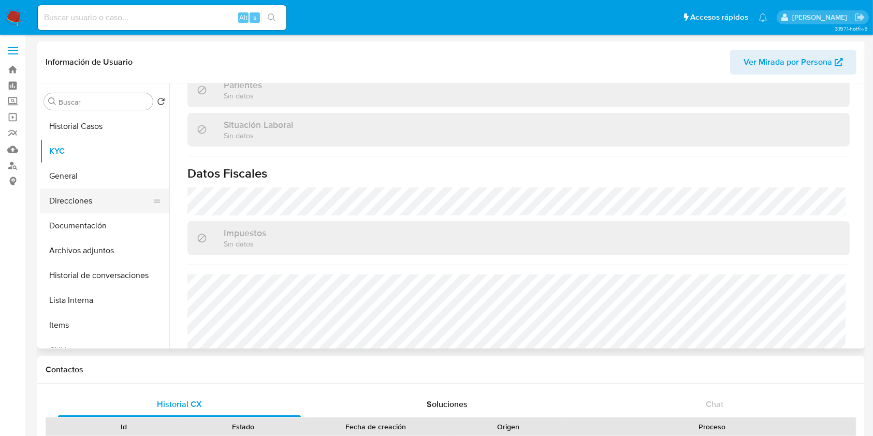
click at [69, 204] on button "Direcciones" at bounding box center [100, 200] width 121 height 25
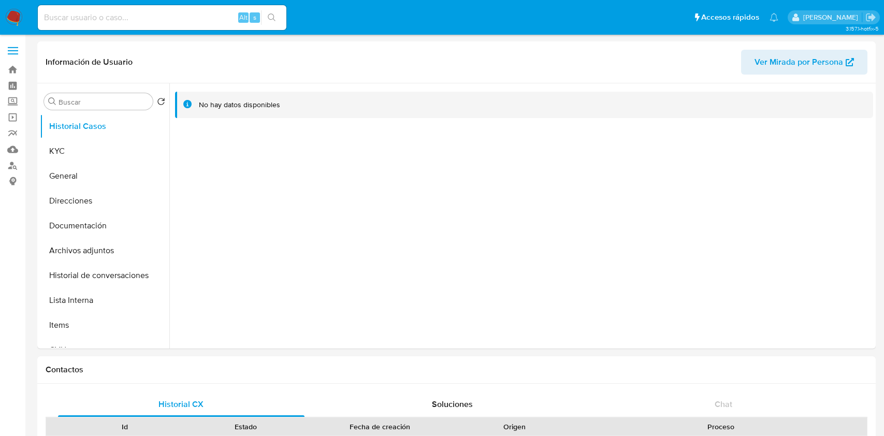
select select "10"
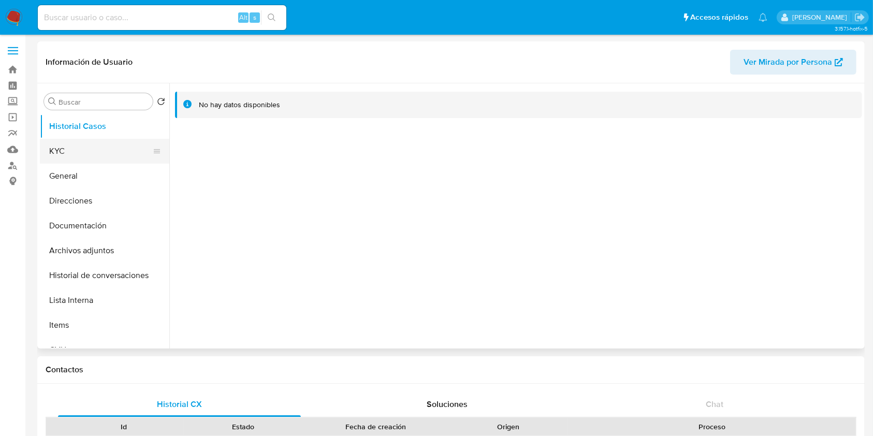
click at [94, 143] on button "KYC" at bounding box center [100, 151] width 121 height 25
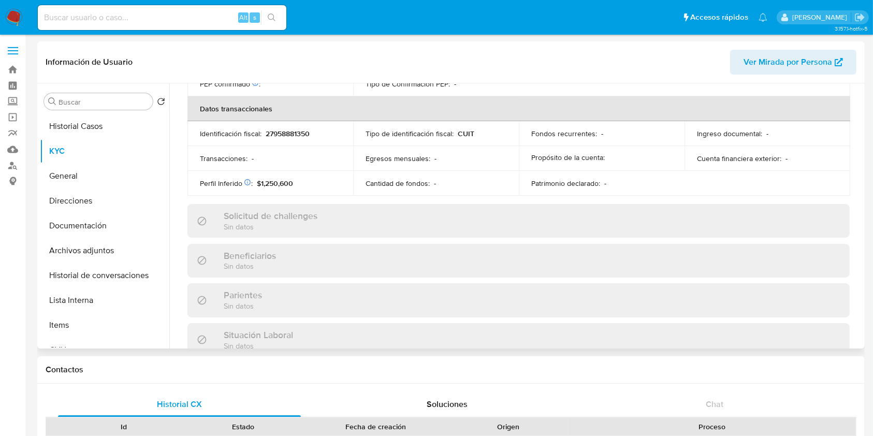
scroll to position [545, 0]
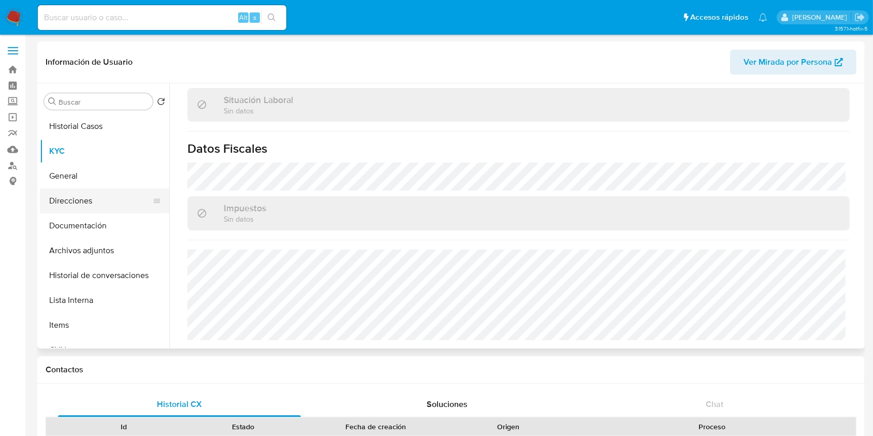
click at [80, 197] on button "Direcciones" at bounding box center [100, 200] width 121 height 25
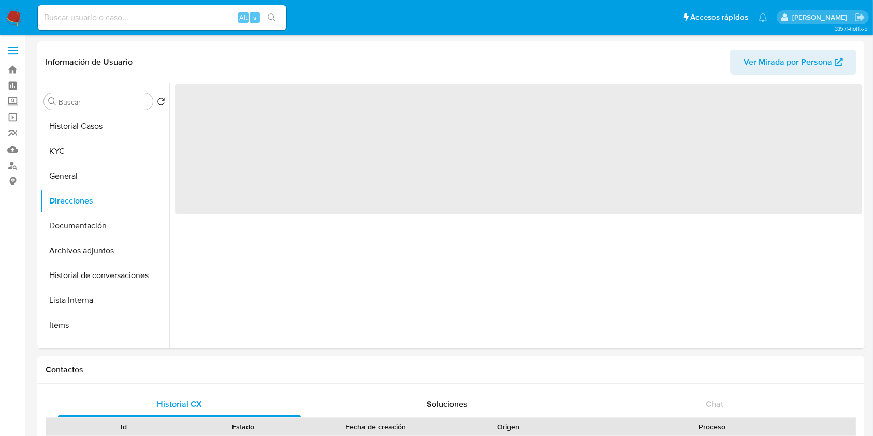
scroll to position [0, 0]
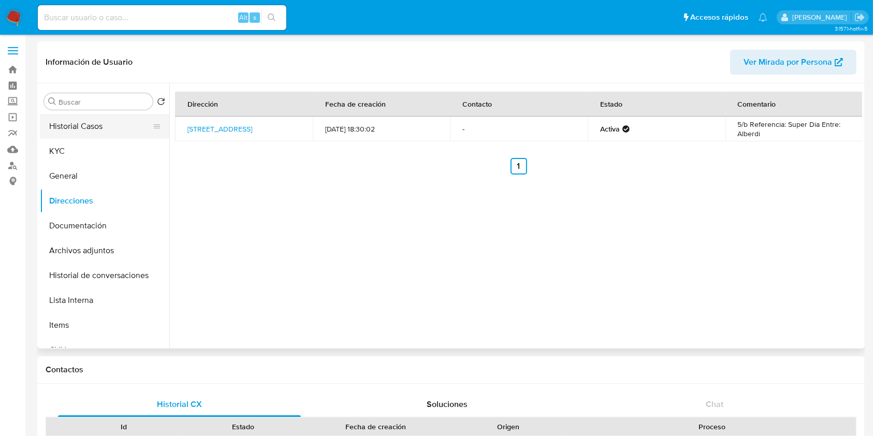
click at [93, 124] on button "Historial Casos" at bounding box center [100, 126] width 121 height 25
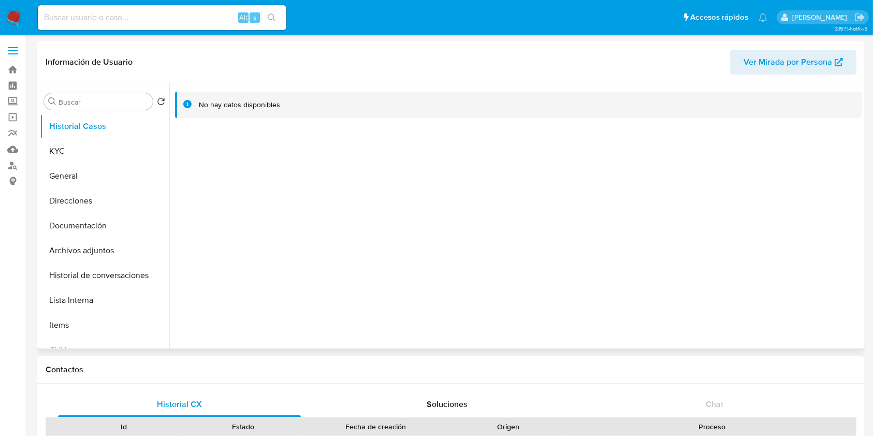
select select "10"
click at [100, 149] on button "KYC" at bounding box center [100, 151] width 121 height 25
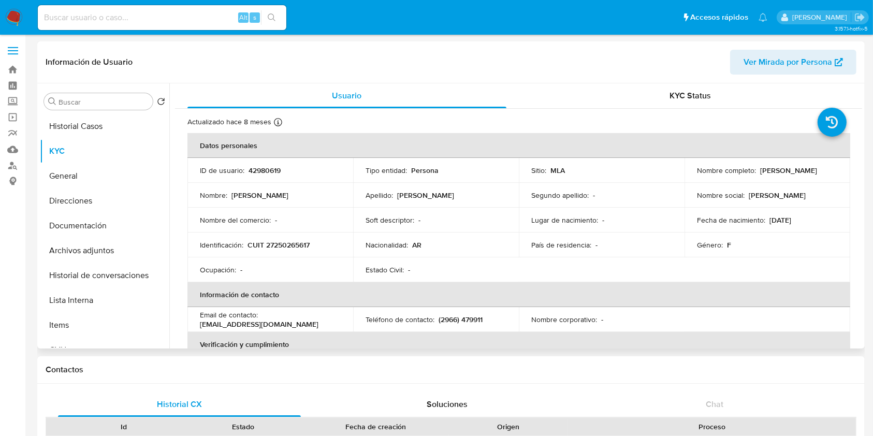
click at [265, 169] on p "42980619" at bounding box center [264, 170] width 32 height 9
copy p "42980619"
click at [85, 129] on button "Historial Casos" at bounding box center [100, 126] width 121 height 25
